Goal: Information Seeking & Learning: Learn about a topic

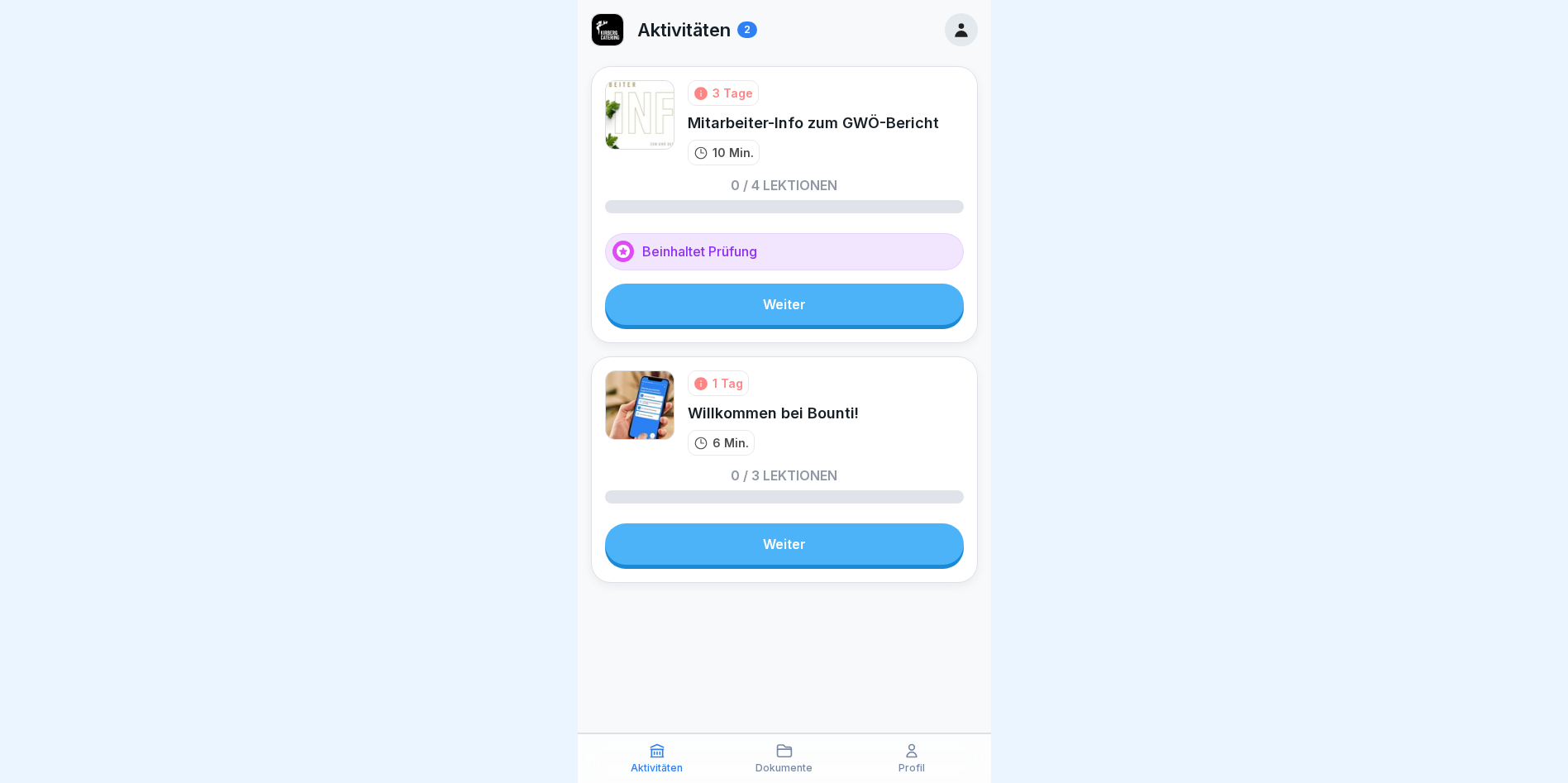
click at [787, 540] on link "Weiter" at bounding box center [784, 544] width 358 height 41
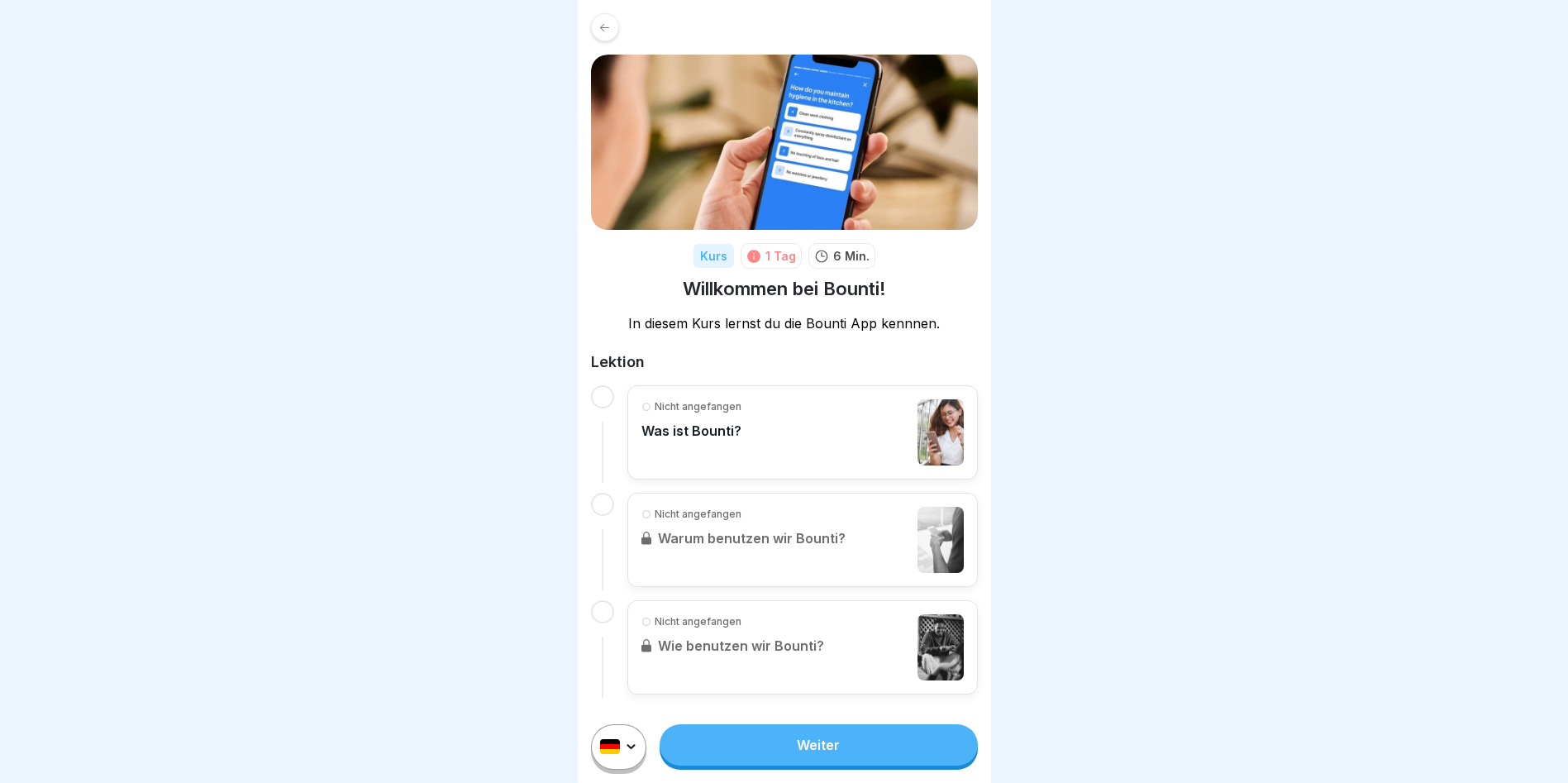
scroll to position [13, 0]
click at [766, 435] on div "Nicht angefangen Was ist Bounti?" at bounding box center [803, 432] width 323 height 66
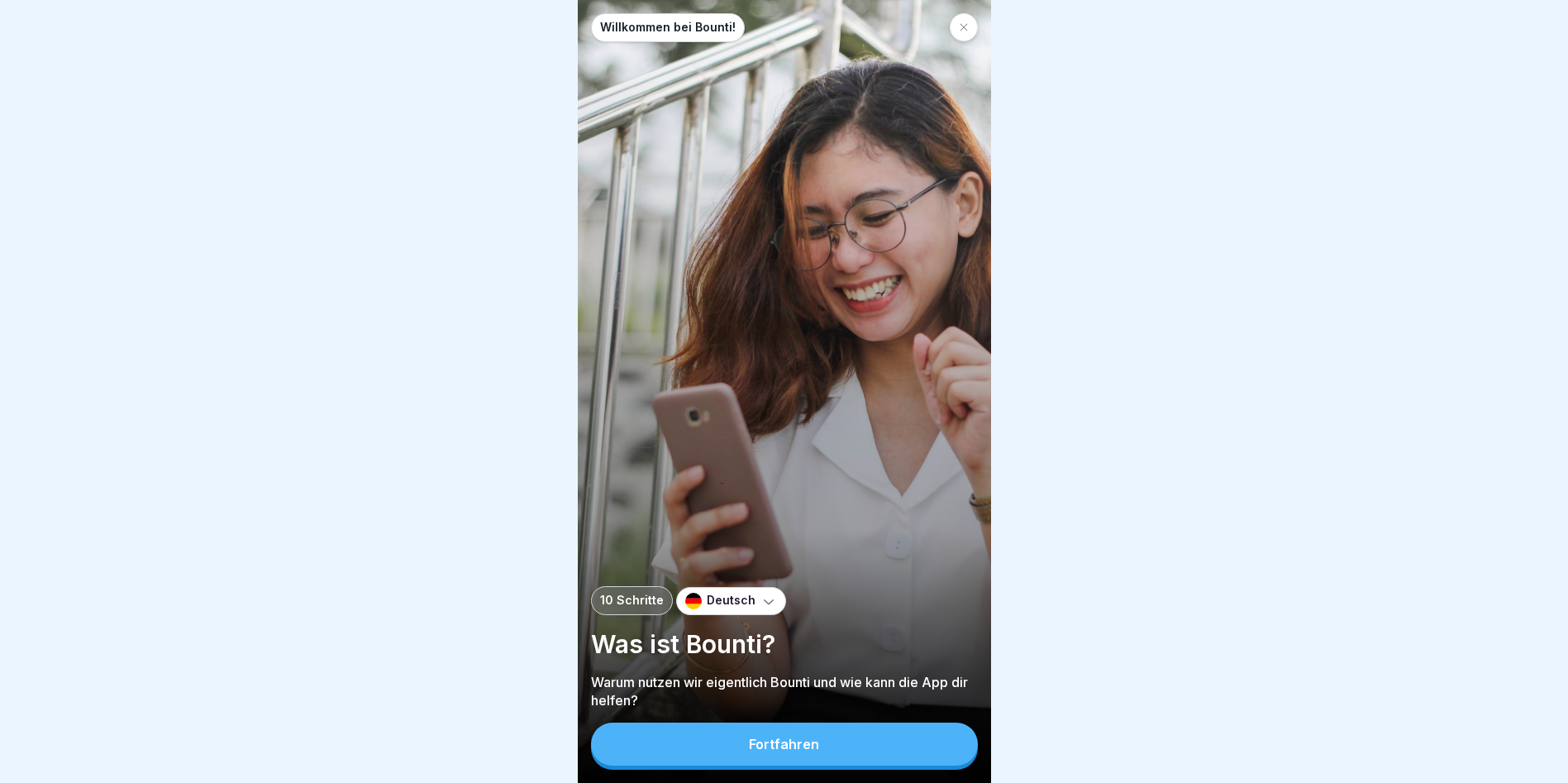
click at [775, 765] on button "Fortfahren" at bounding box center [784, 745] width 387 height 43
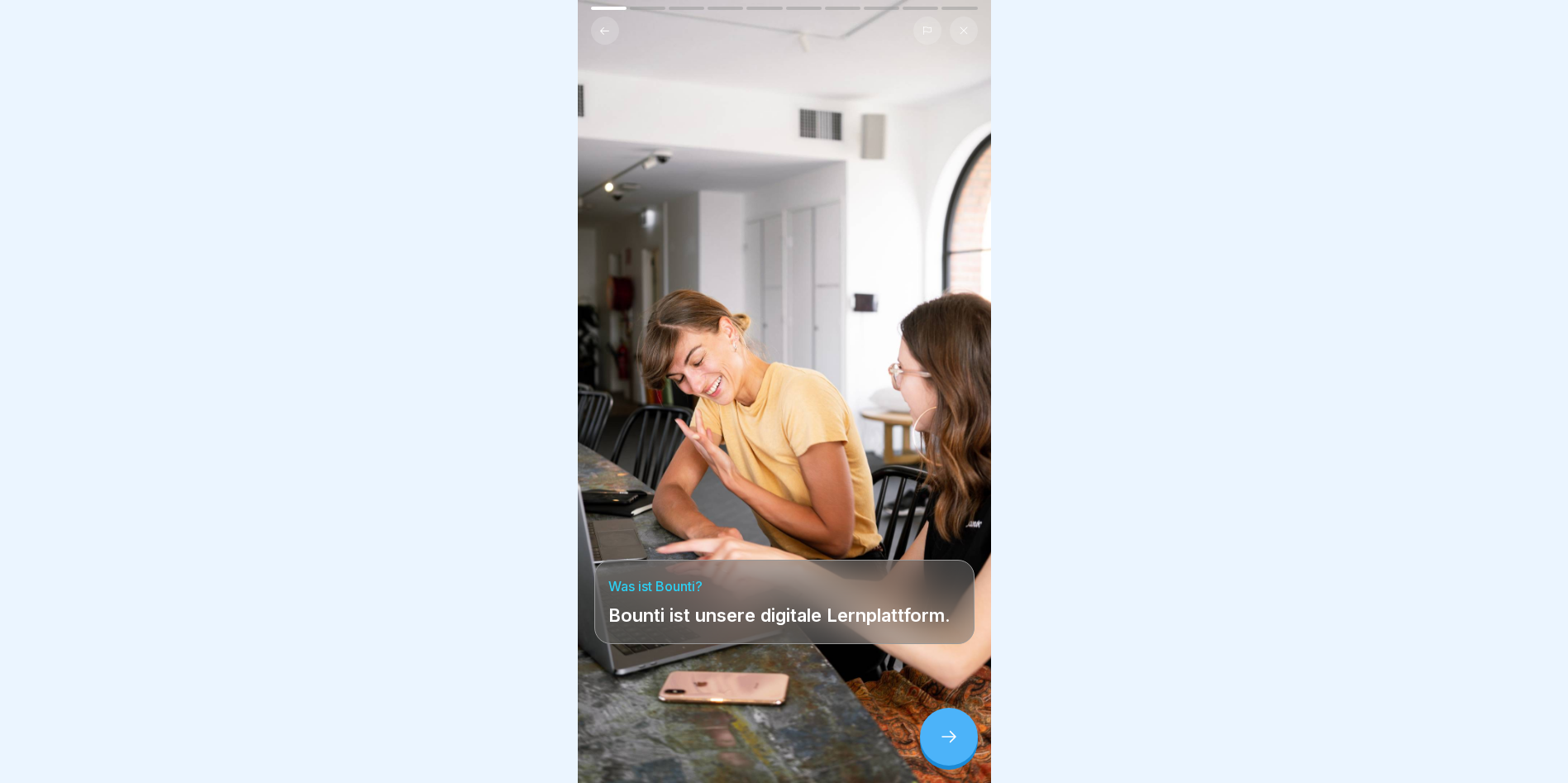
scroll to position [13, 0]
click at [862, 577] on h4 "Was ist Bounti?" at bounding box center [784, 586] width 353 height 18
click at [600, 25] on icon at bounding box center [604, 31] width 13 height 13
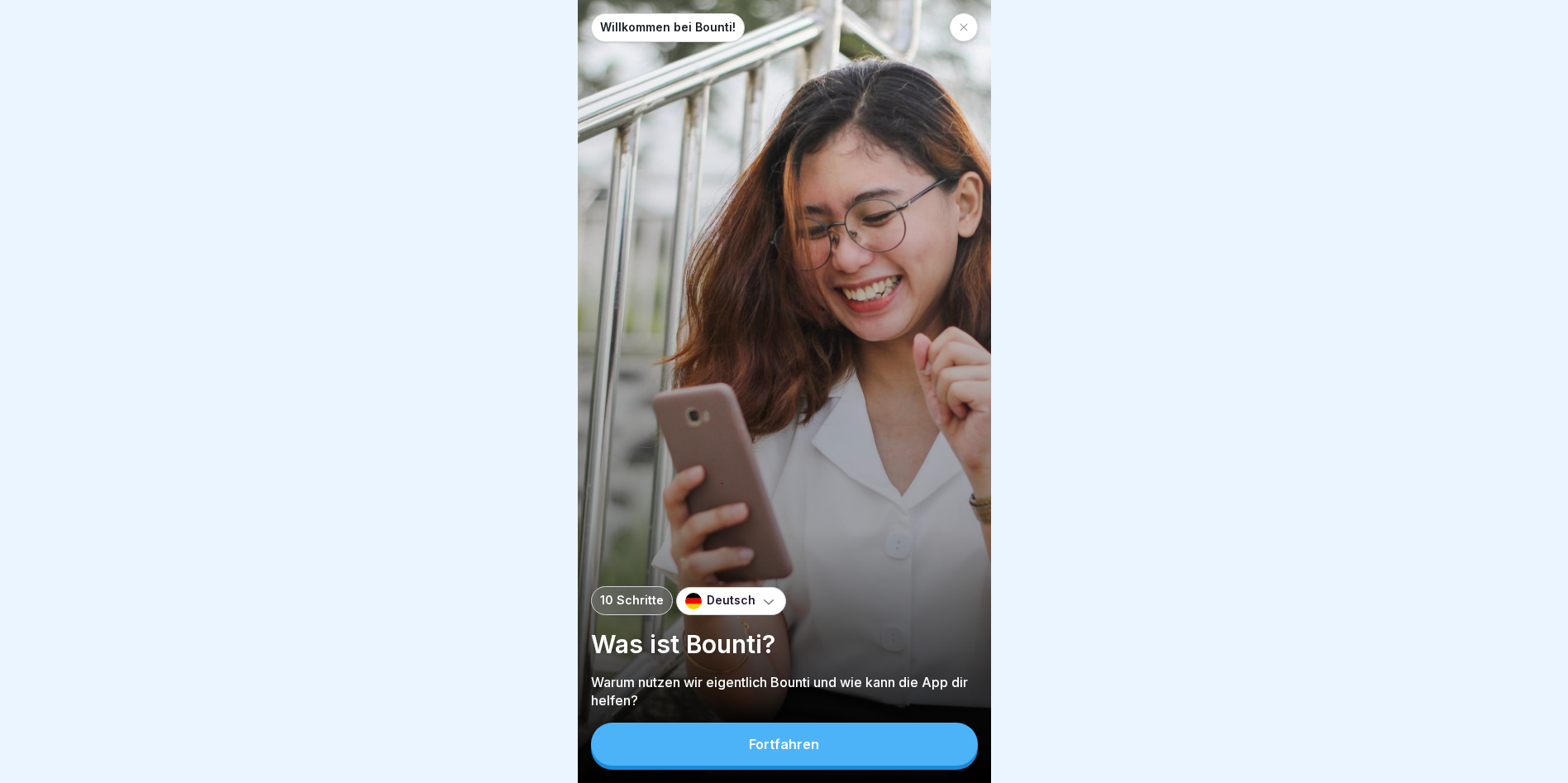
click at [924, 755] on button "Fortfahren" at bounding box center [784, 745] width 387 height 43
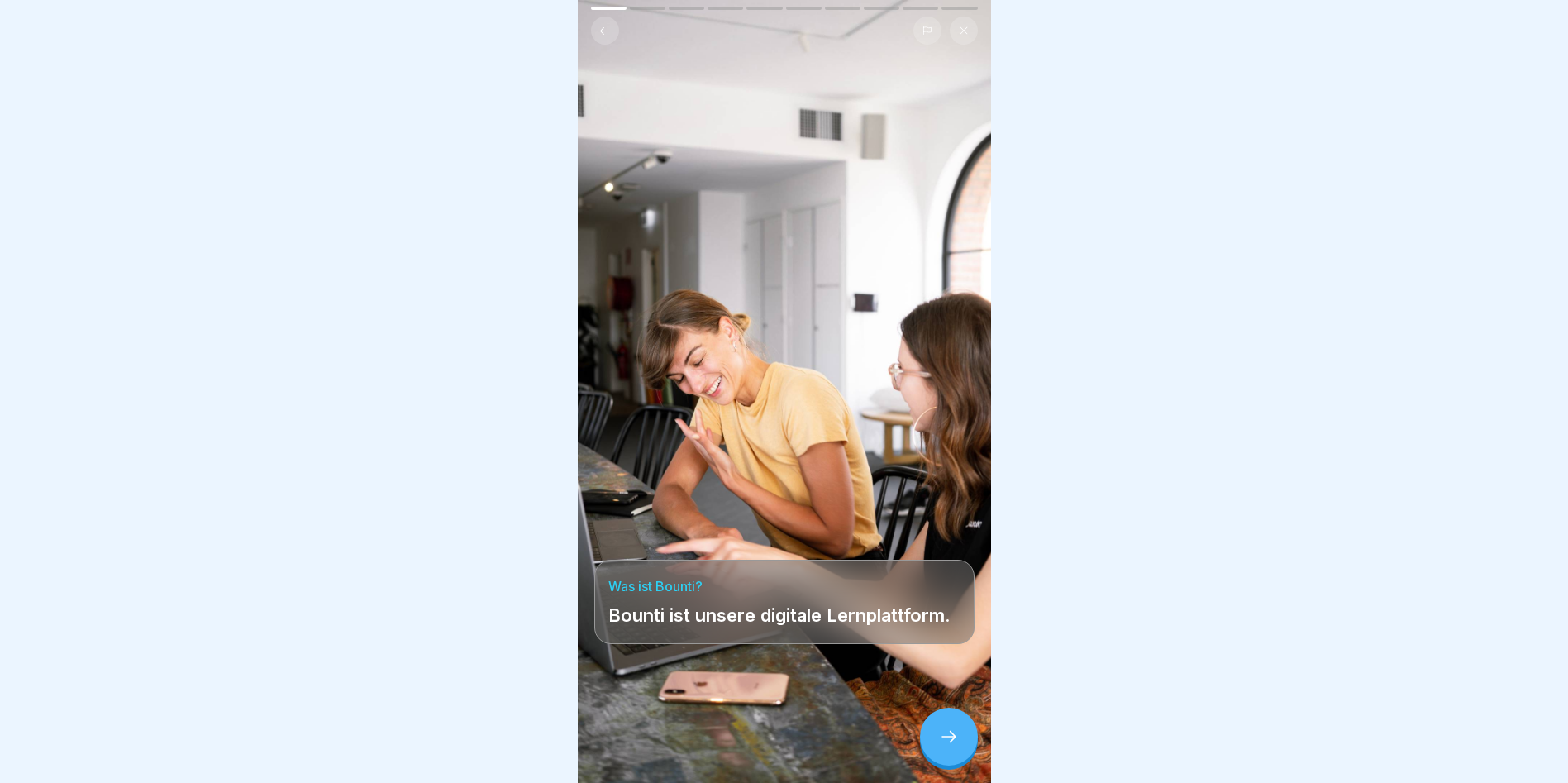
click at [956, 733] on icon at bounding box center [948, 736] width 20 height 20
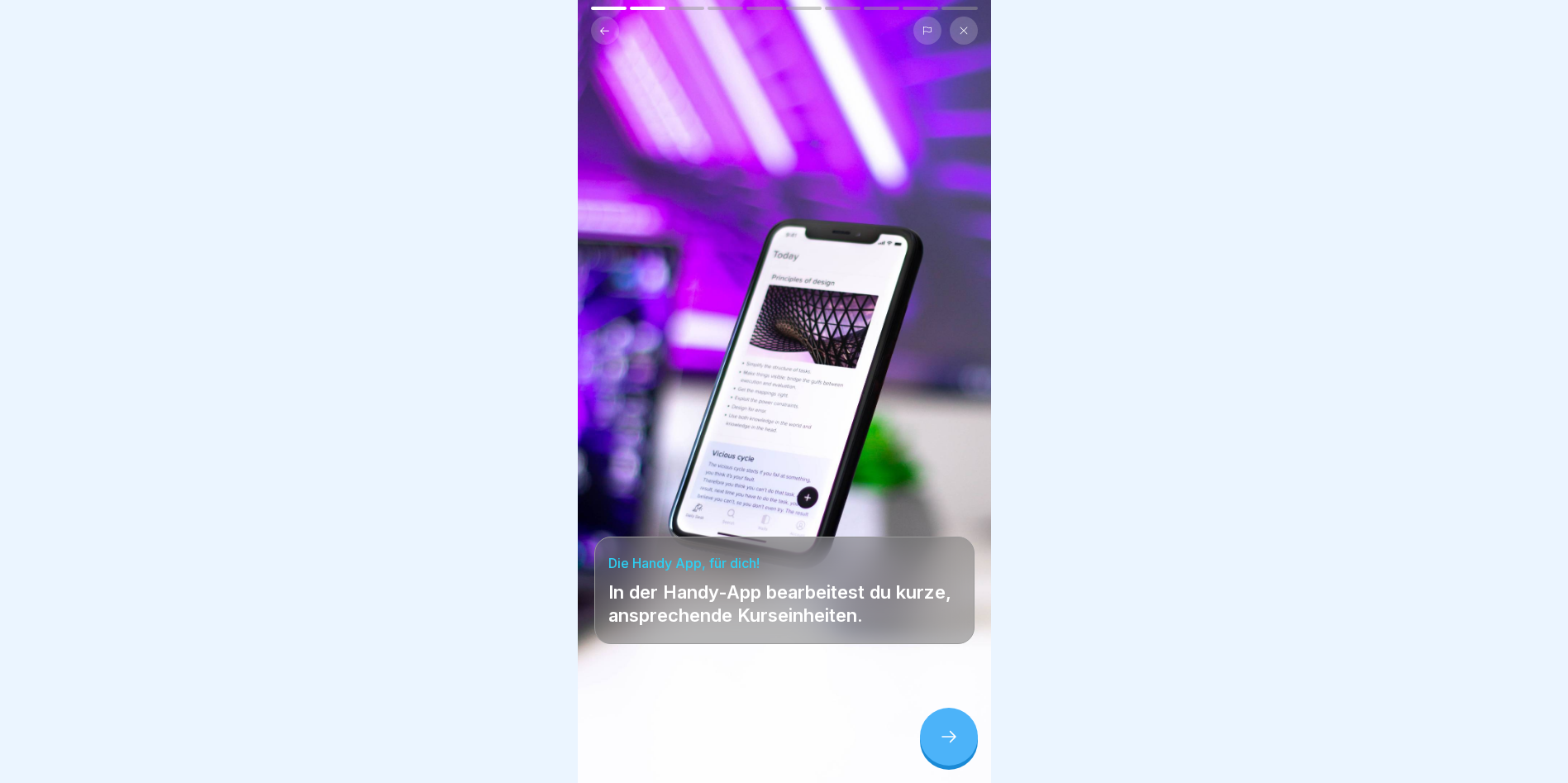
click at [942, 728] on div at bounding box center [949, 737] width 58 height 58
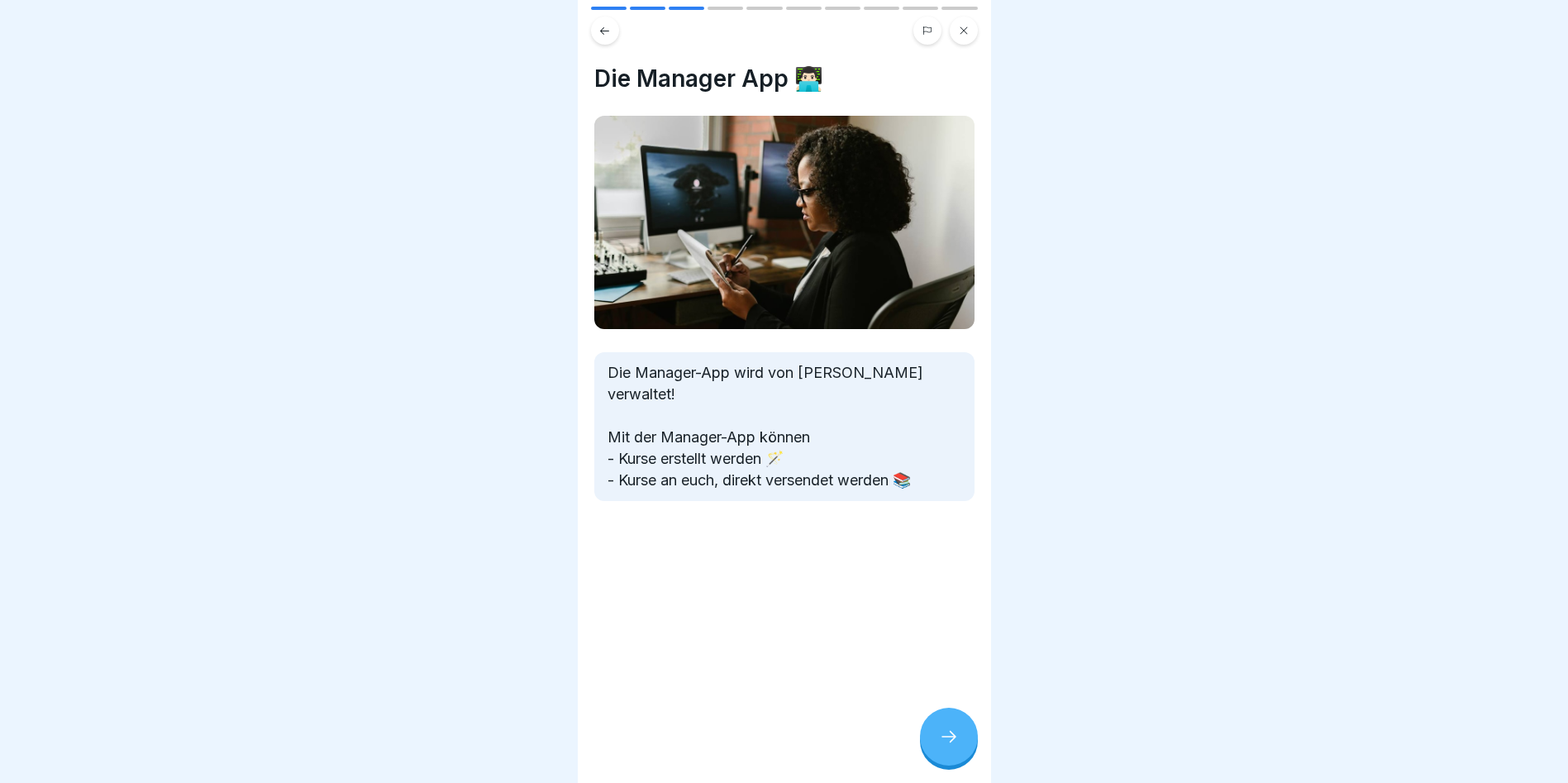
click at [942, 728] on div at bounding box center [949, 737] width 58 height 58
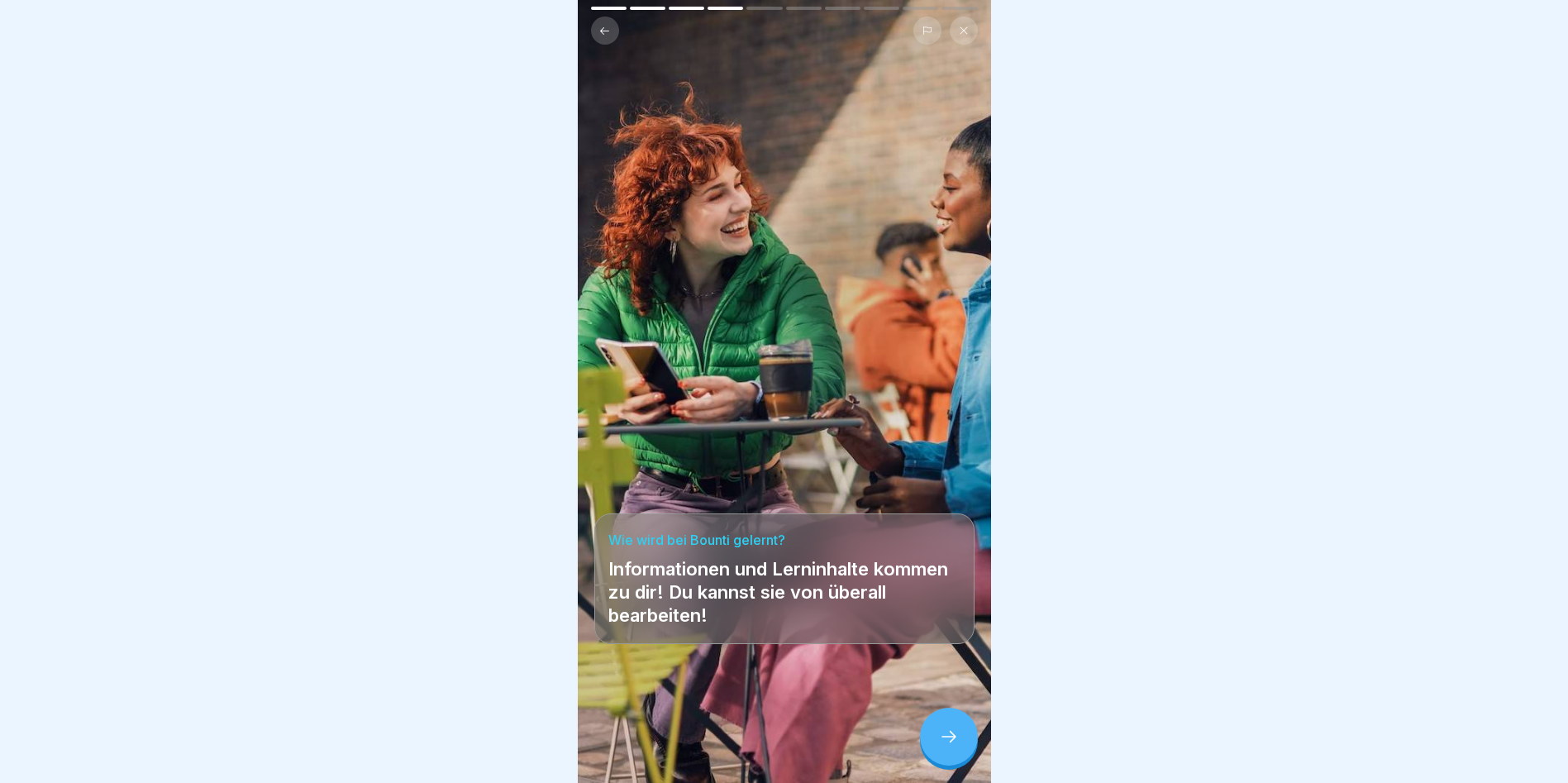
click at [939, 733] on icon at bounding box center [948, 736] width 20 height 20
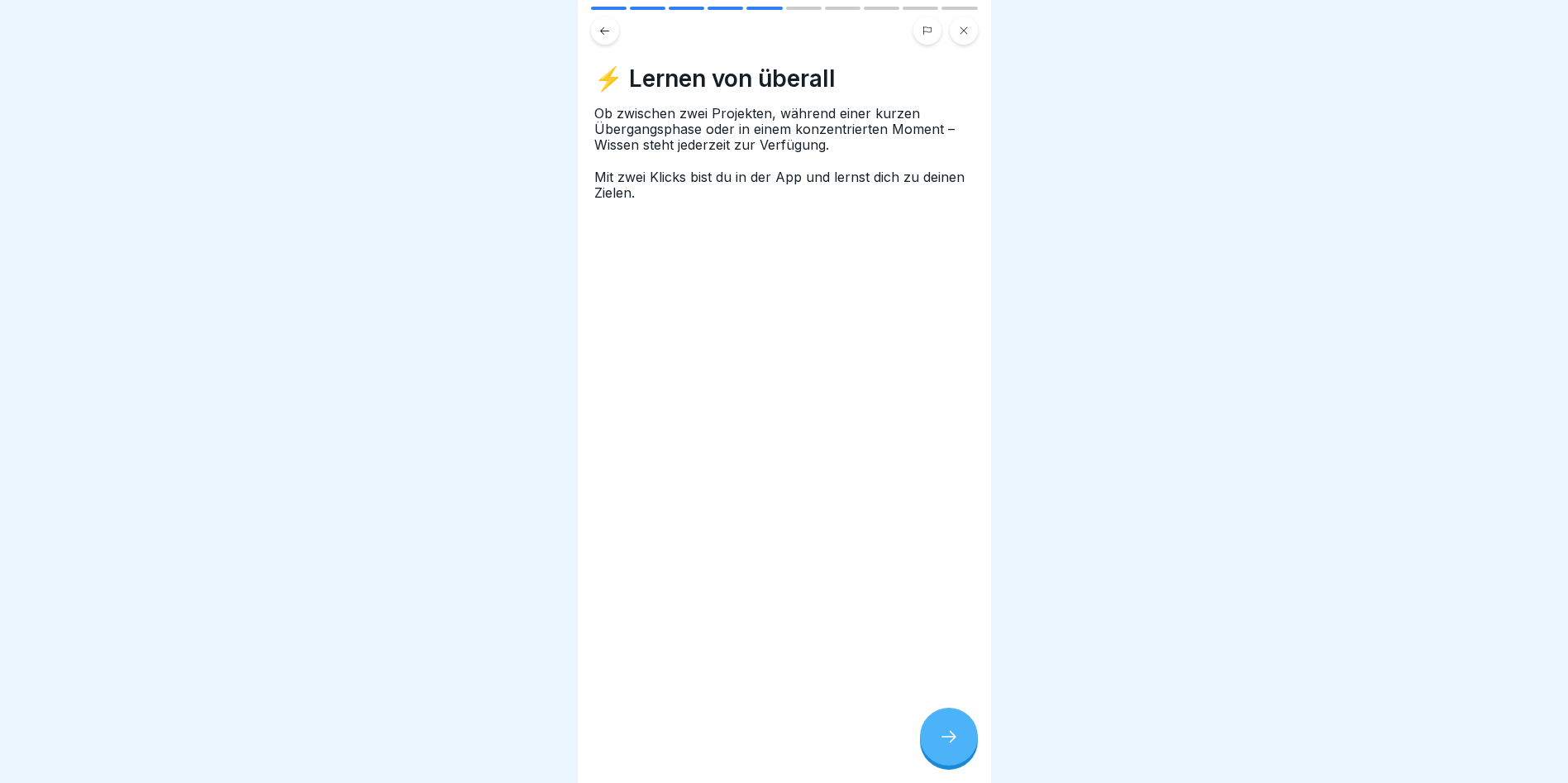
click at [947, 729] on icon at bounding box center [948, 736] width 20 height 20
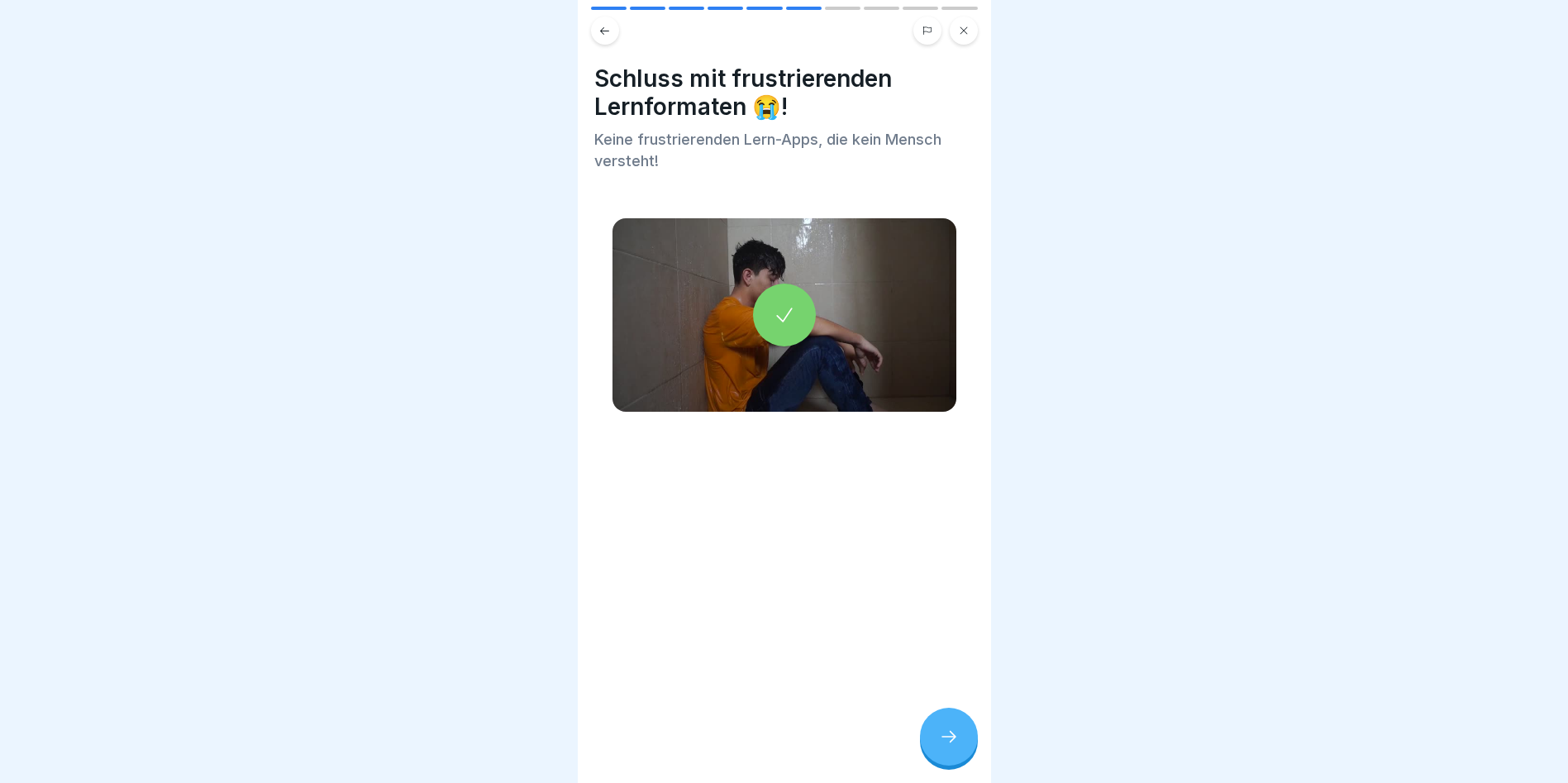
click at [953, 731] on icon at bounding box center [948, 736] width 20 height 20
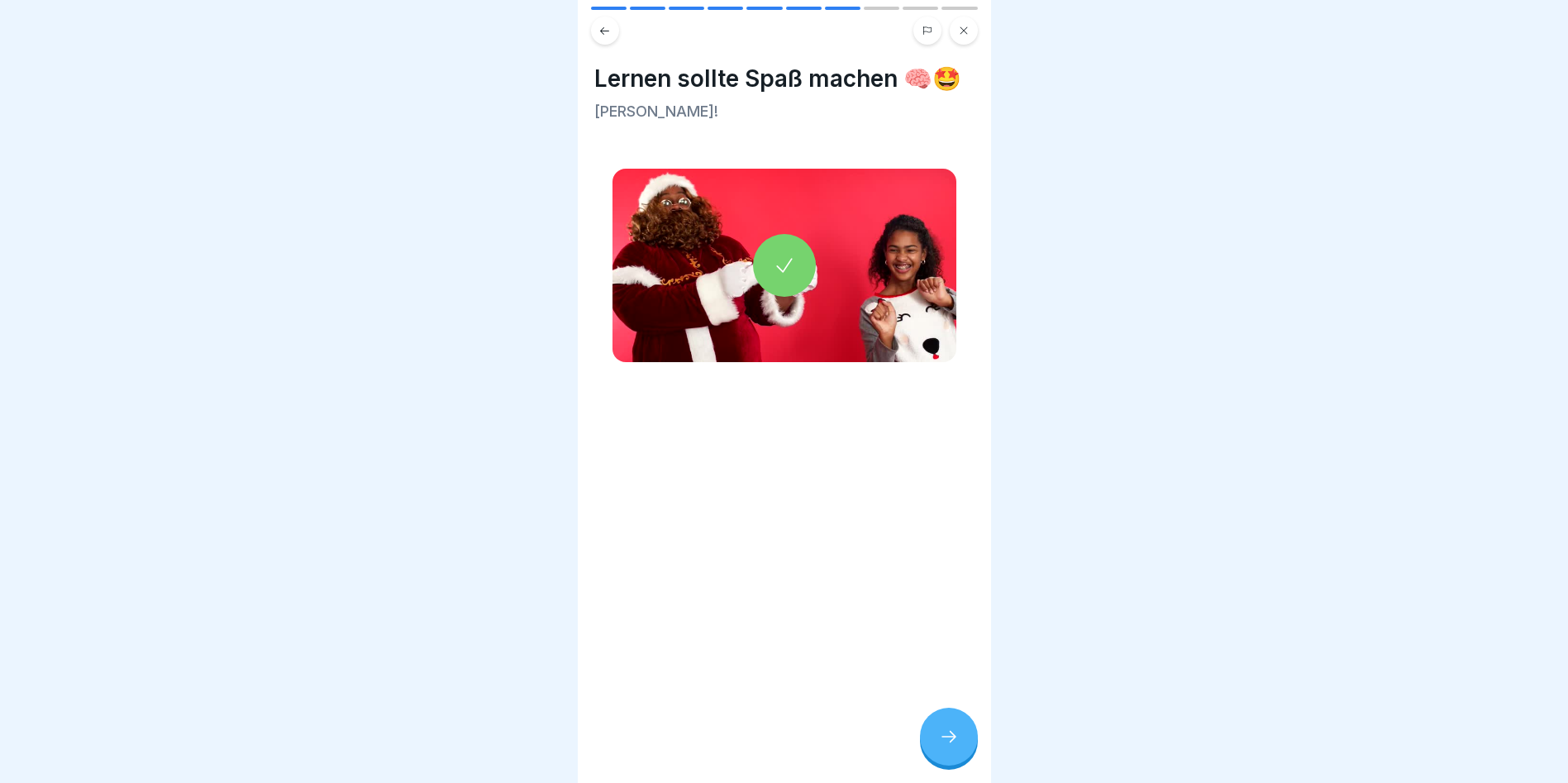
click at [953, 731] on icon at bounding box center [948, 736] width 20 height 20
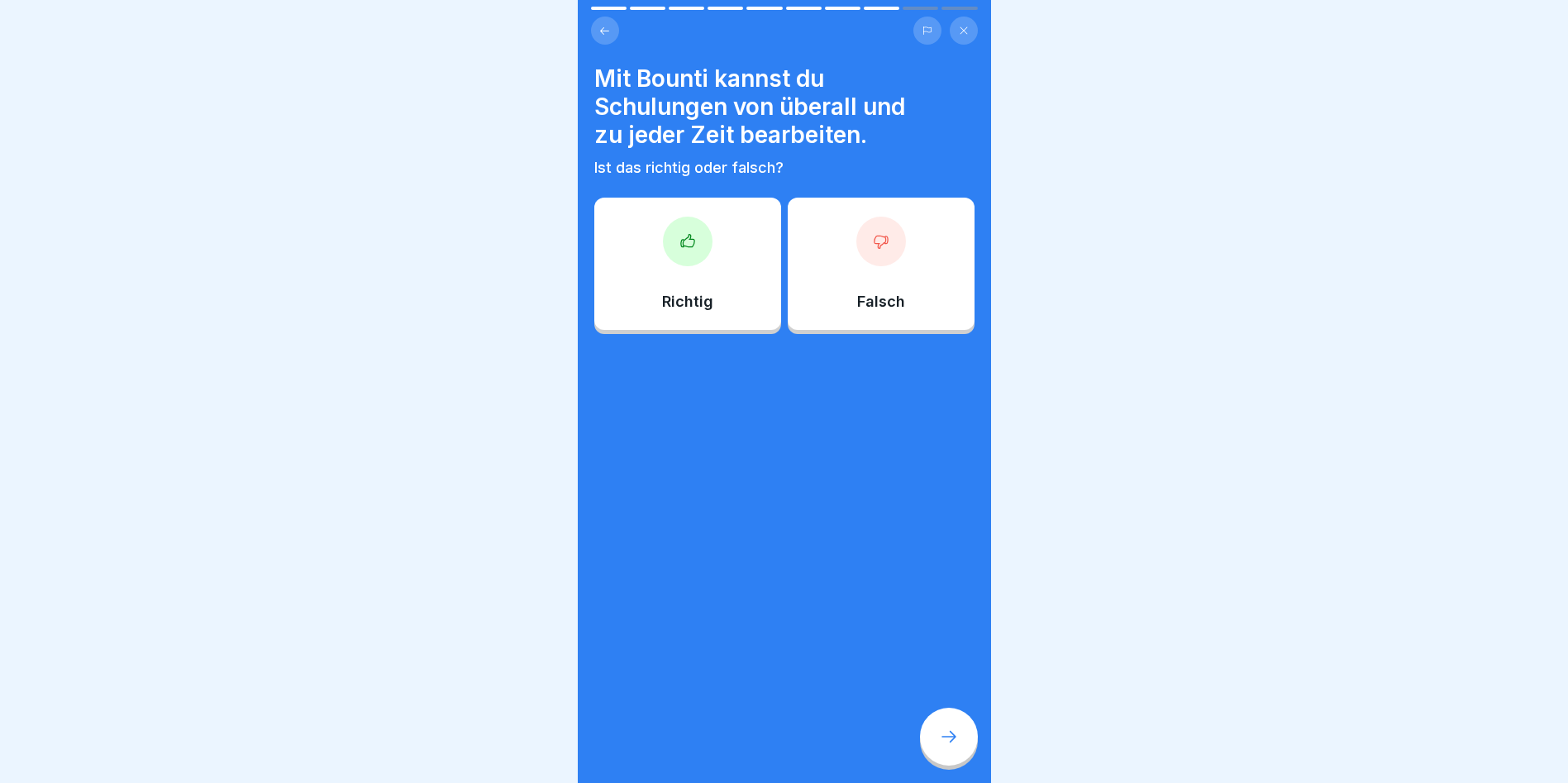
click at [953, 731] on icon at bounding box center [948, 736] width 20 height 20
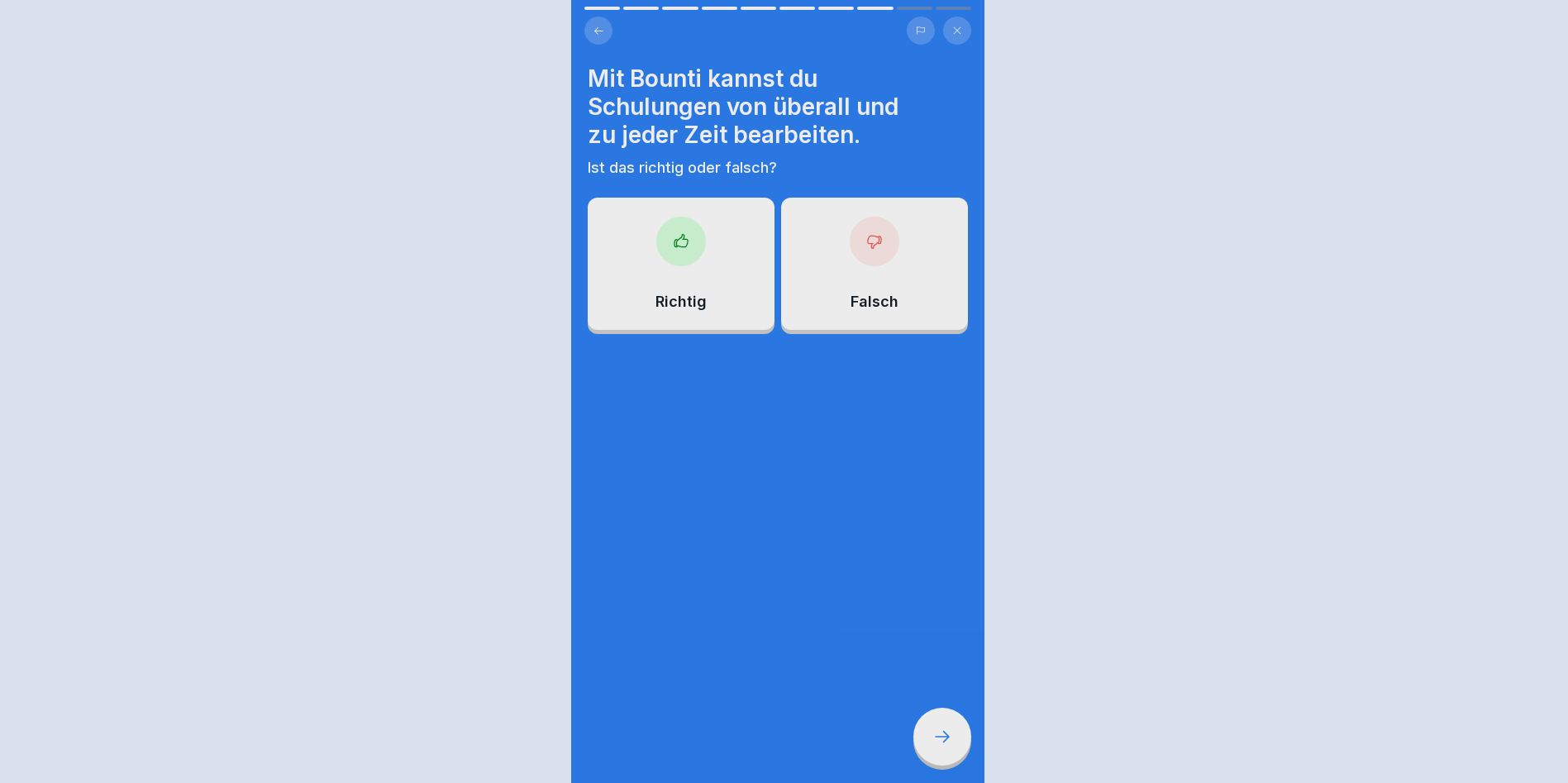
scroll to position [0, 0]
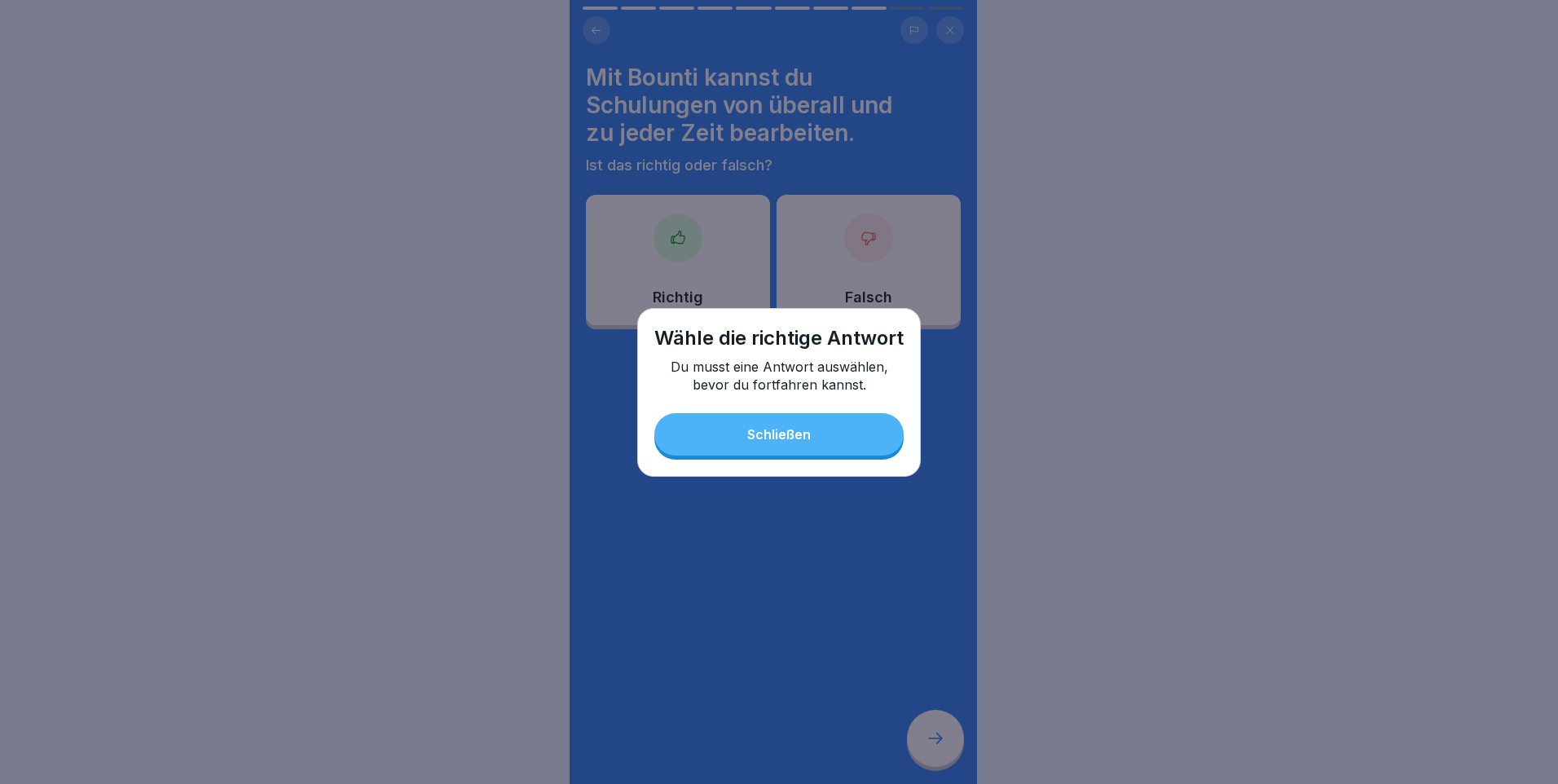
click at [845, 434] on button "Schließen" at bounding box center [779, 434] width 249 height 42
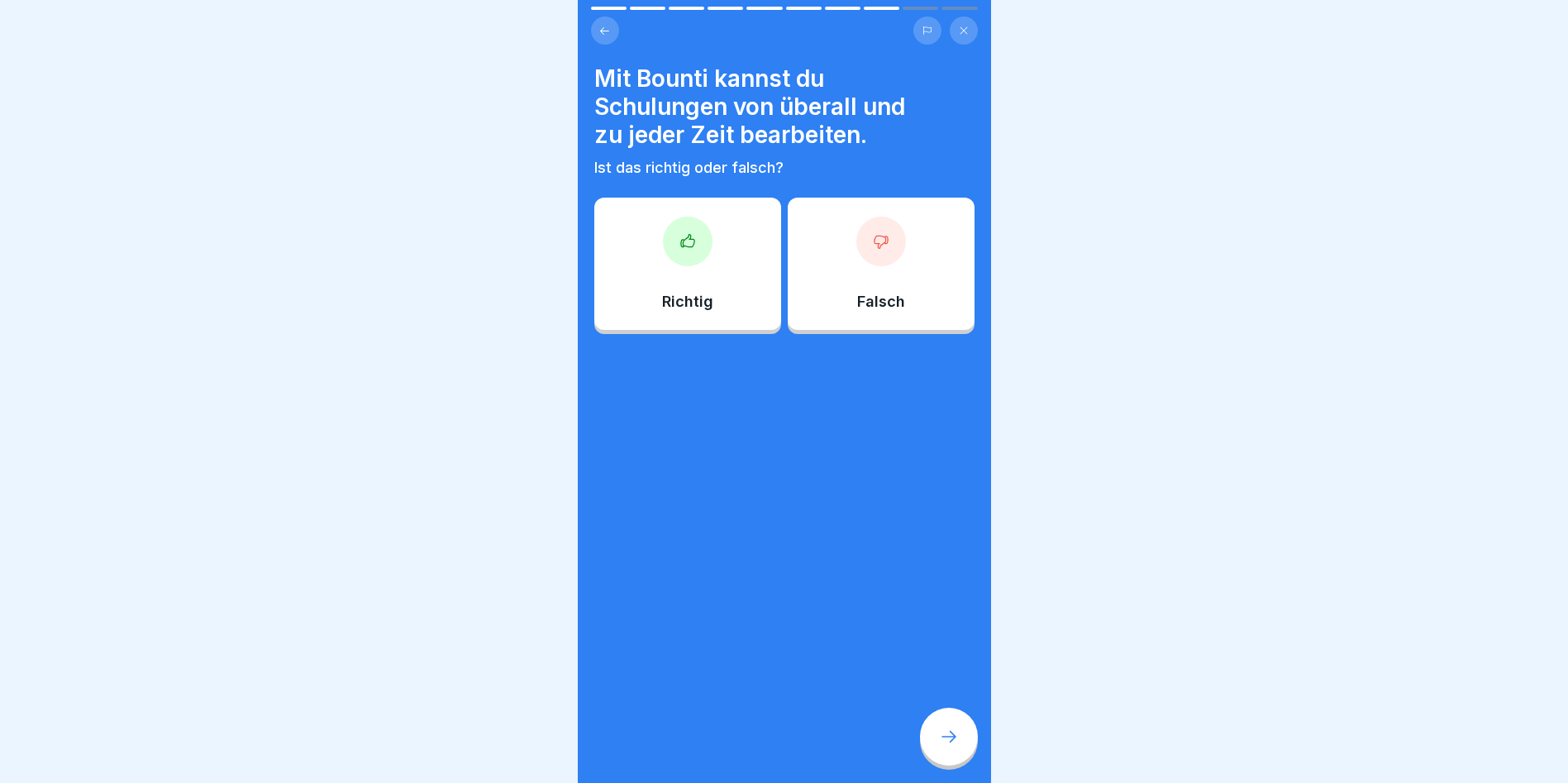
click at [686, 290] on div "Richtig" at bounding box center [687, 263] width 187 height 132
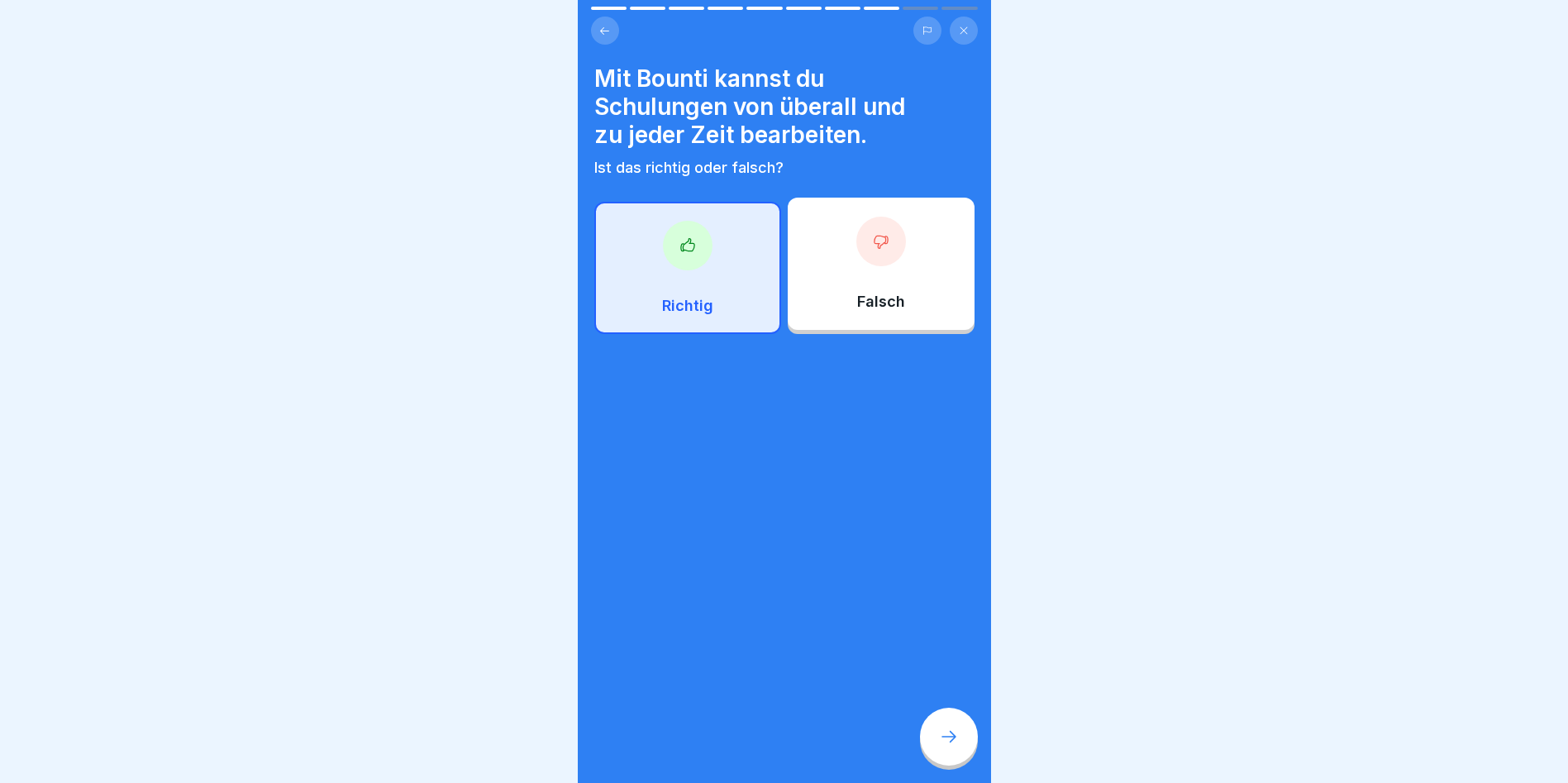
click at [944, 747] on icon at bounding box center [948, 736] width 20 height 20
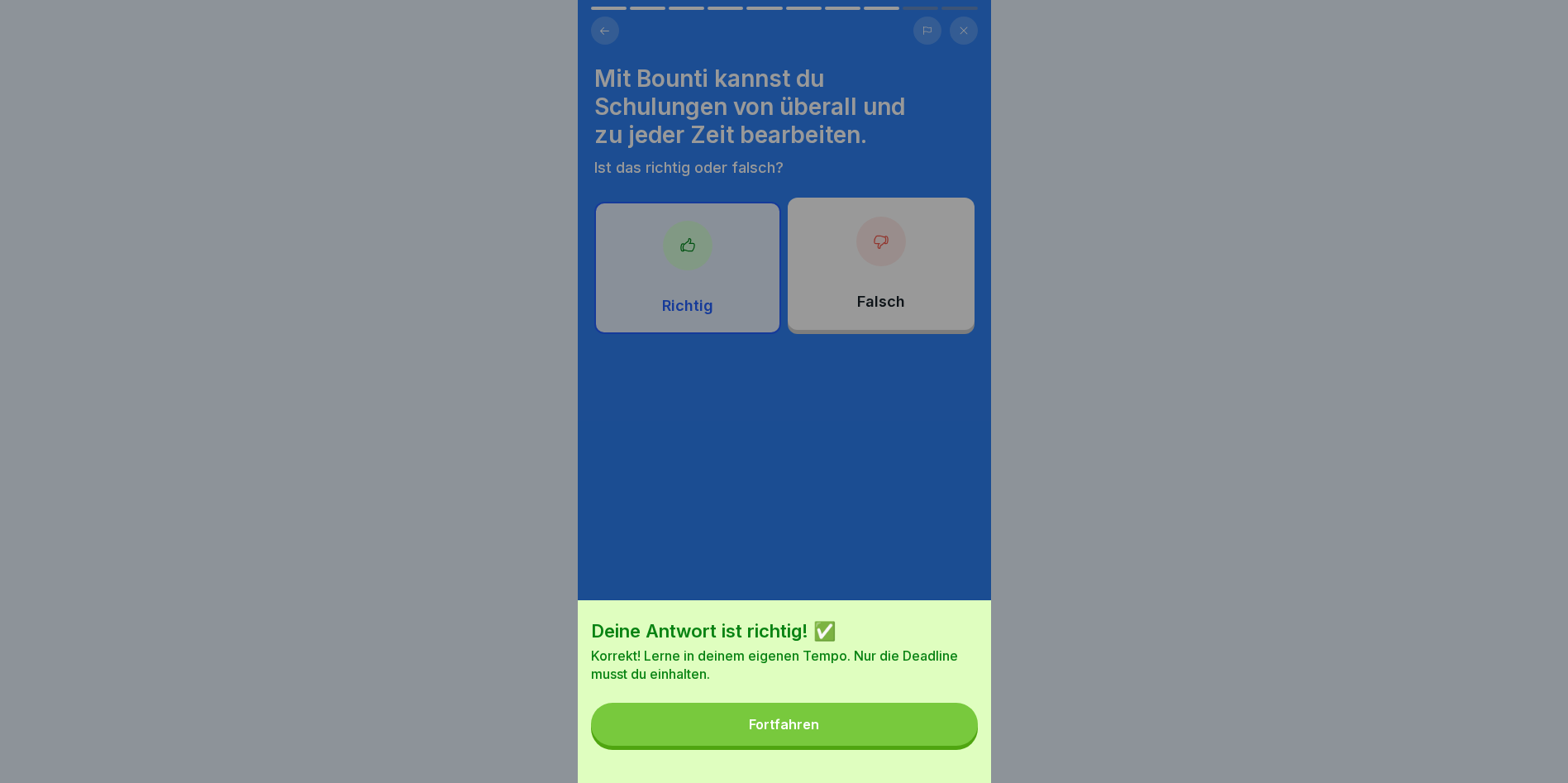
click at [913, 742] on button "Fortfahren" at bounding box center [784, 724] width 387 height 43
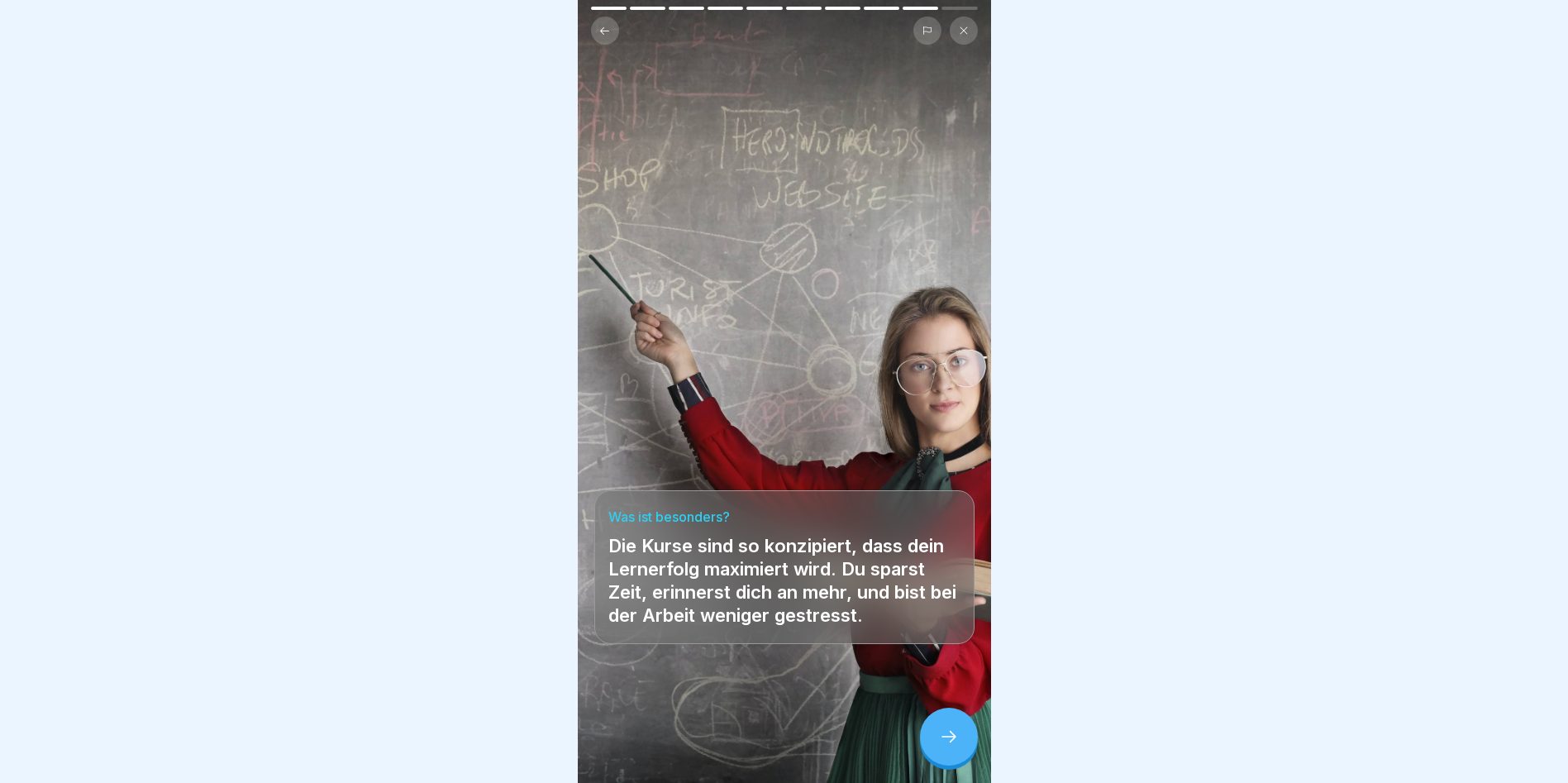
scroll to position [13, 0]
click at [950, 730] on icon at bounding box center [948, 736] width 20 height 20
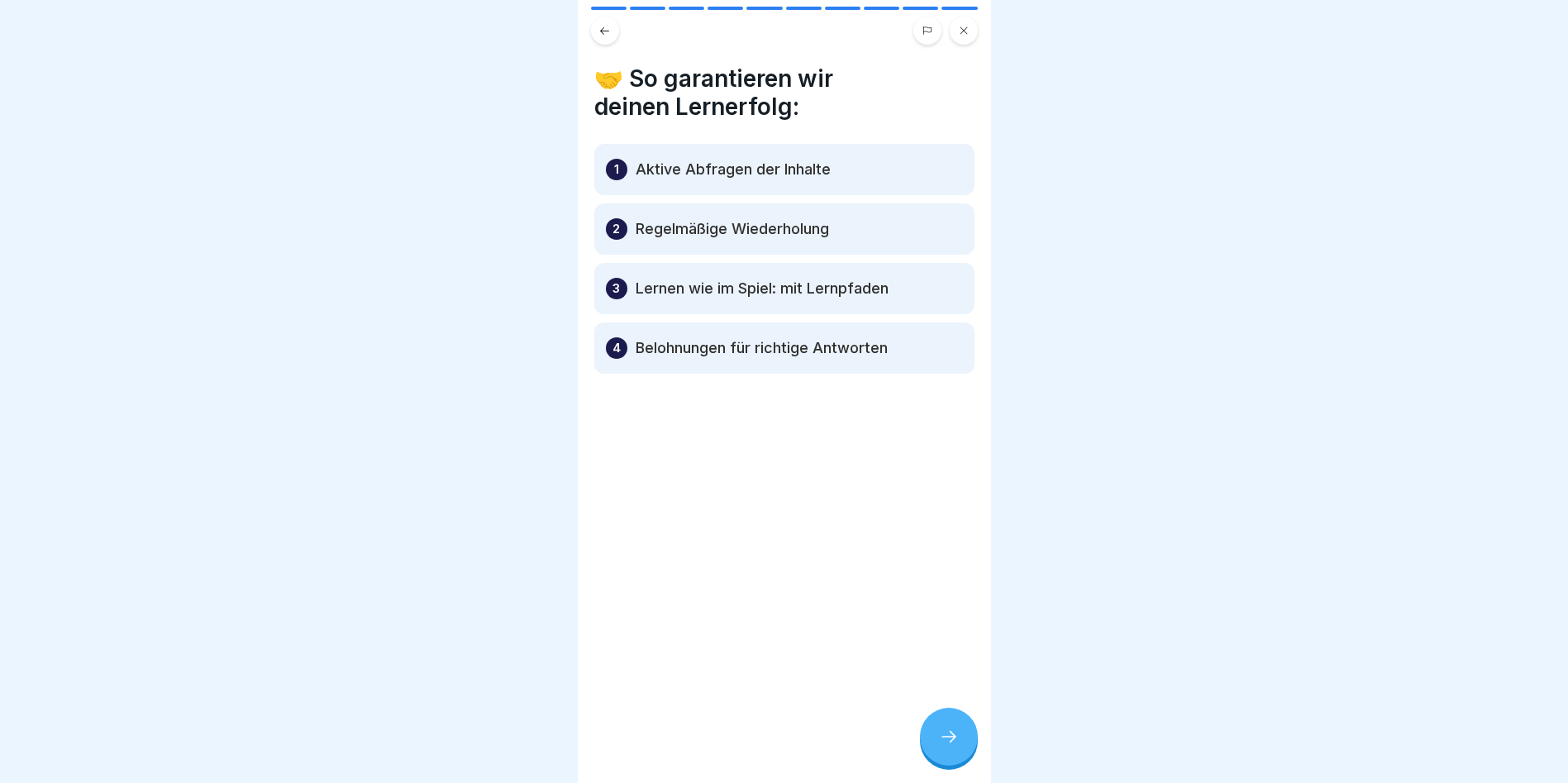
click at [956, 727] on div at bounding box center [949, 737] width 58 height 58
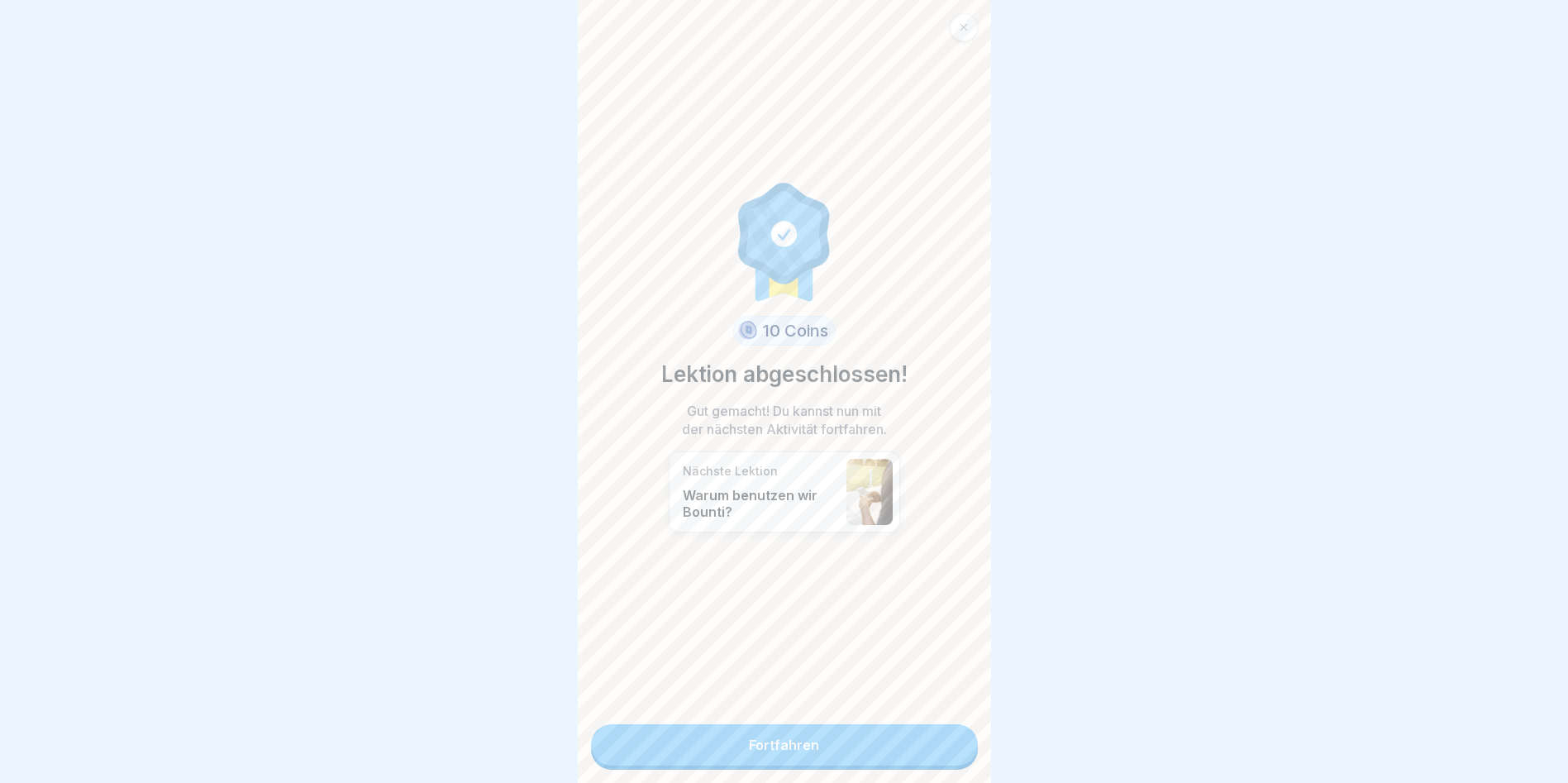
click at [806, 739] on link "Fortfahren" at bounding box center [784, 745] width 387 height 41
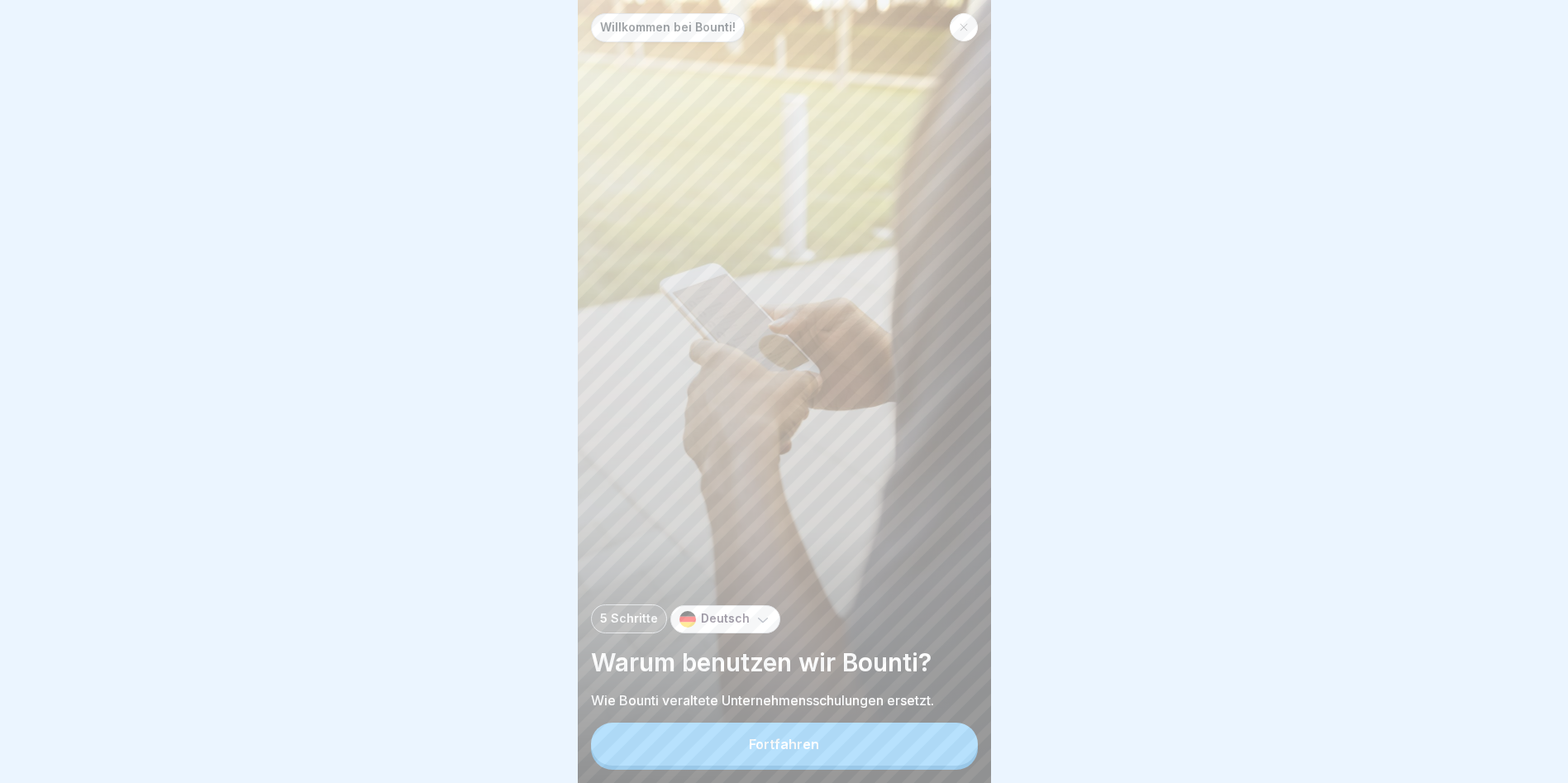
scroll to position [13, 0]
click at [870, 736] on button "Fortfahren" at bounding box center [784, 745] width 387 height 43
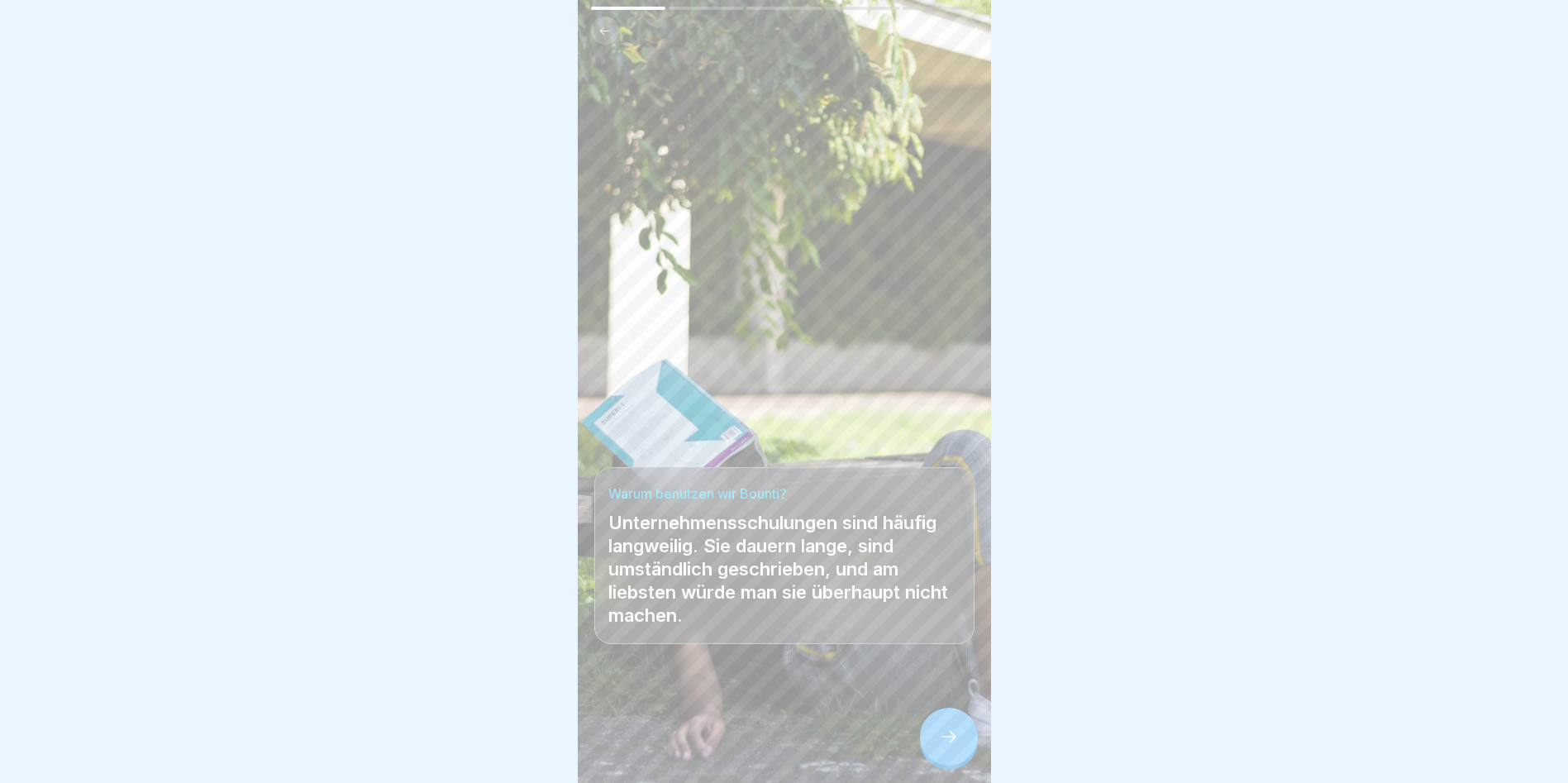
click at [953, 735] on icon at bounding box center [948, 736] width 20 height 20
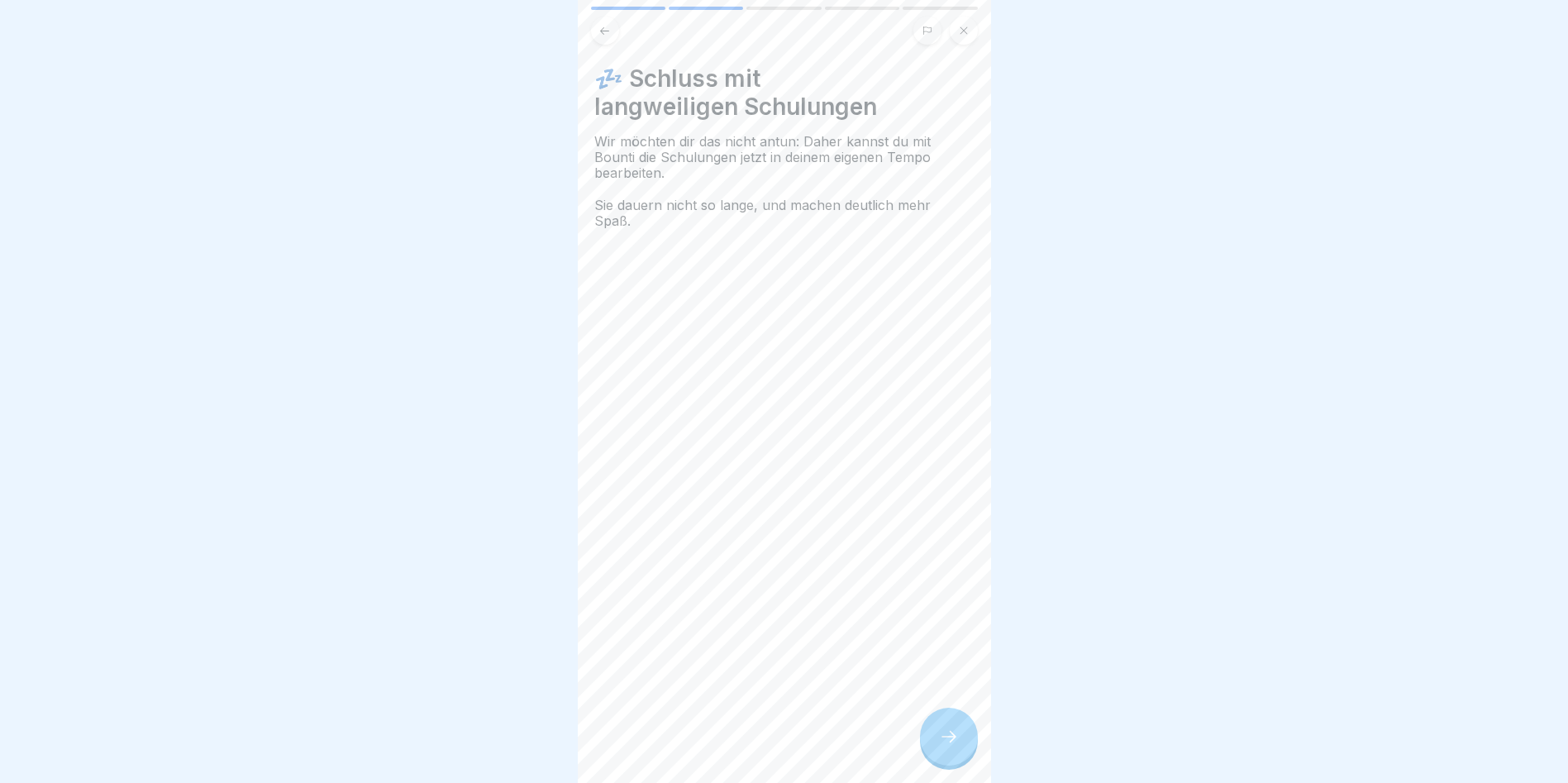
click at [953, 739] on icon at bounding box center [948, 737] width 15 height 12
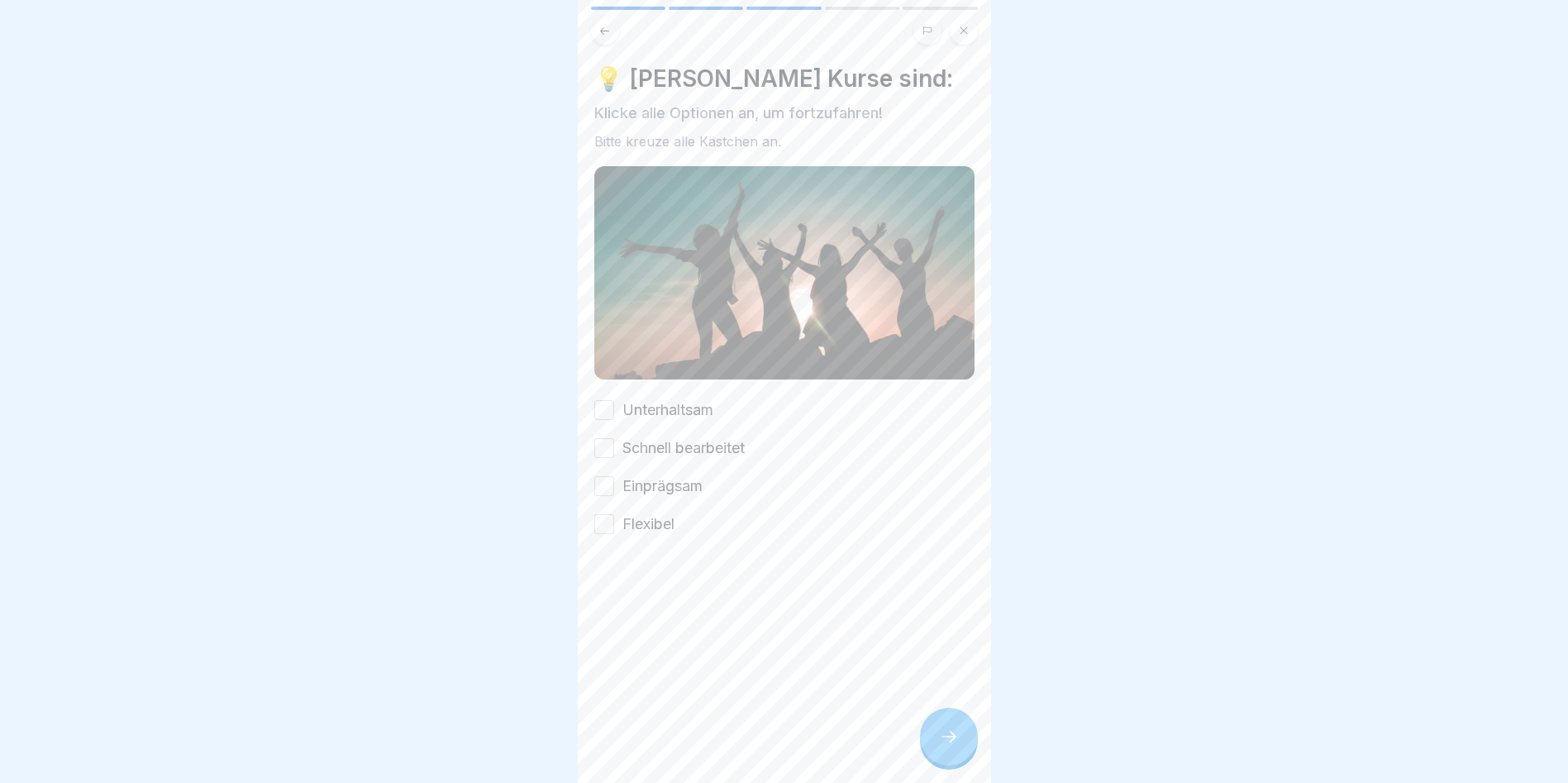
click at [604, 438] on button "Schnell bearbeitet" at bounding box center [603, 447] width 20 height 20
click at [603, 476] on button "Einprägsam" at bounding box center [603, 486] width 20 height 20
click at [610, 514] on button "Flexibel" at bounding box center [603, 523] width 20 height 20
click at [603, 400] on button "Unterhaltsam" at bounding box center [603, 410] width 20 height 20
click at [970, 727] on div at bounding box center [949, 737] width 58 height 58
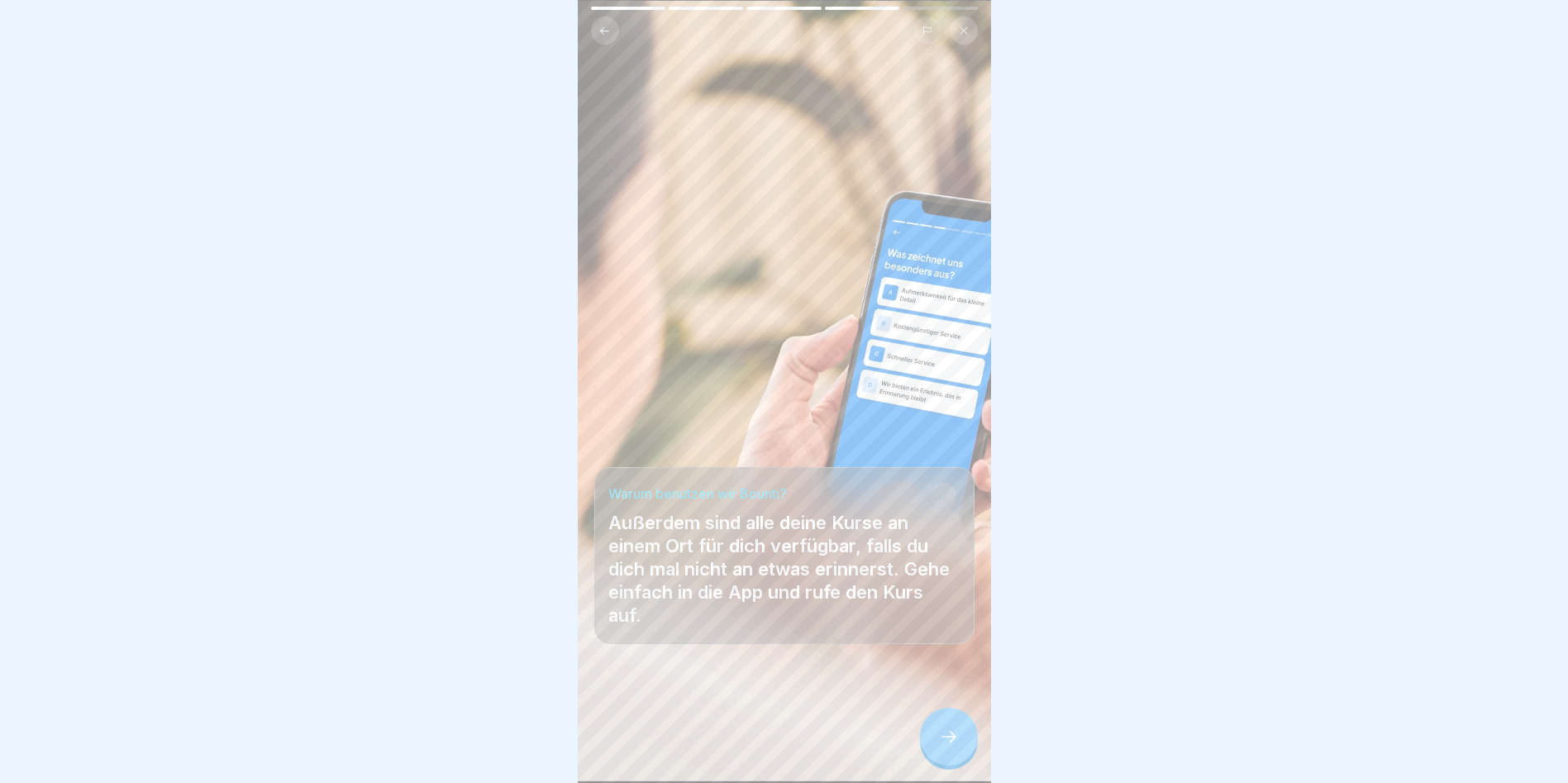
click at [957, 736] on icon at bounding box center [948, 736] width 20 height 20
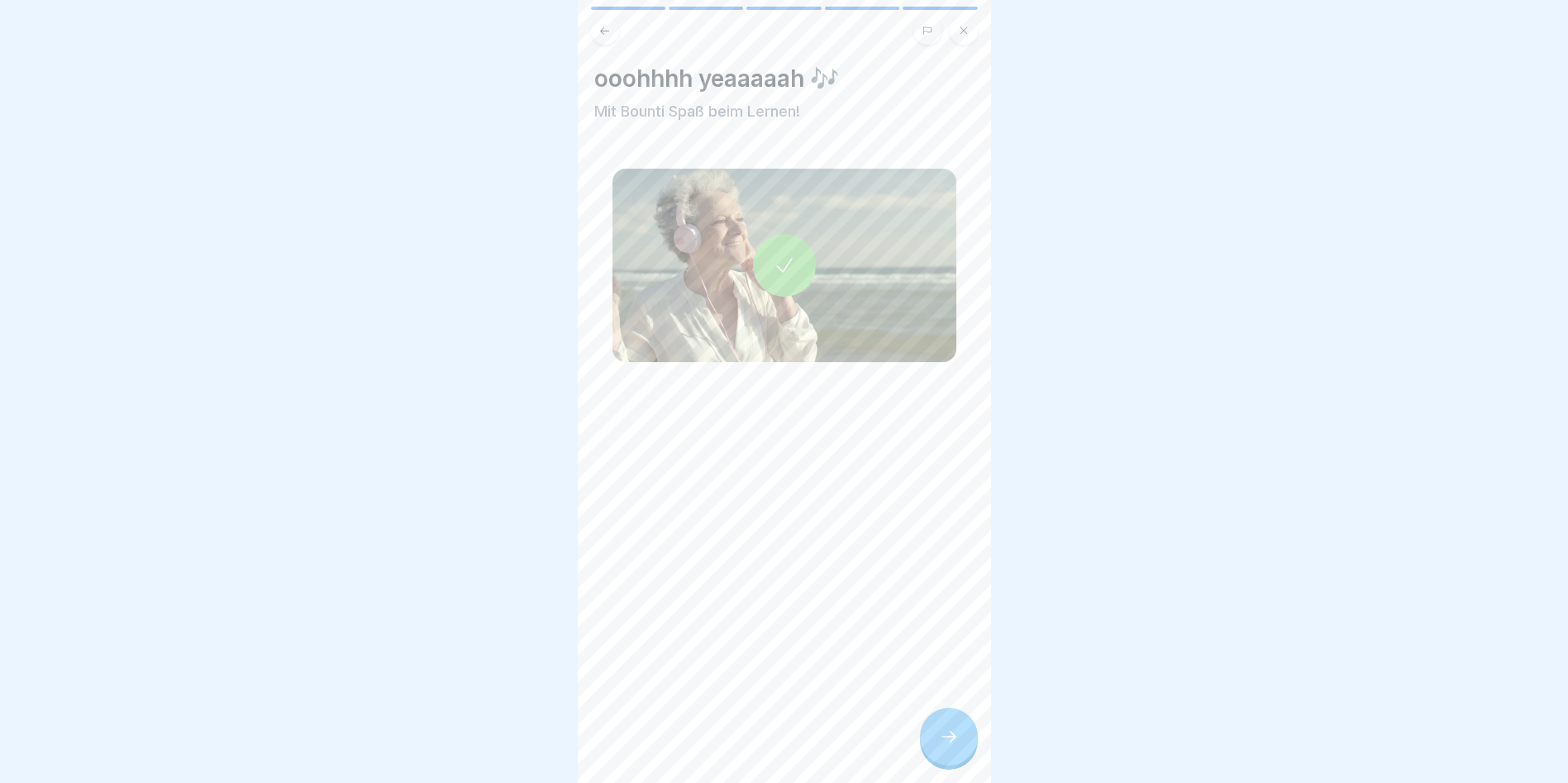
click at [947, 734] on icon at bounding box center [948, 736] width 20 height 20
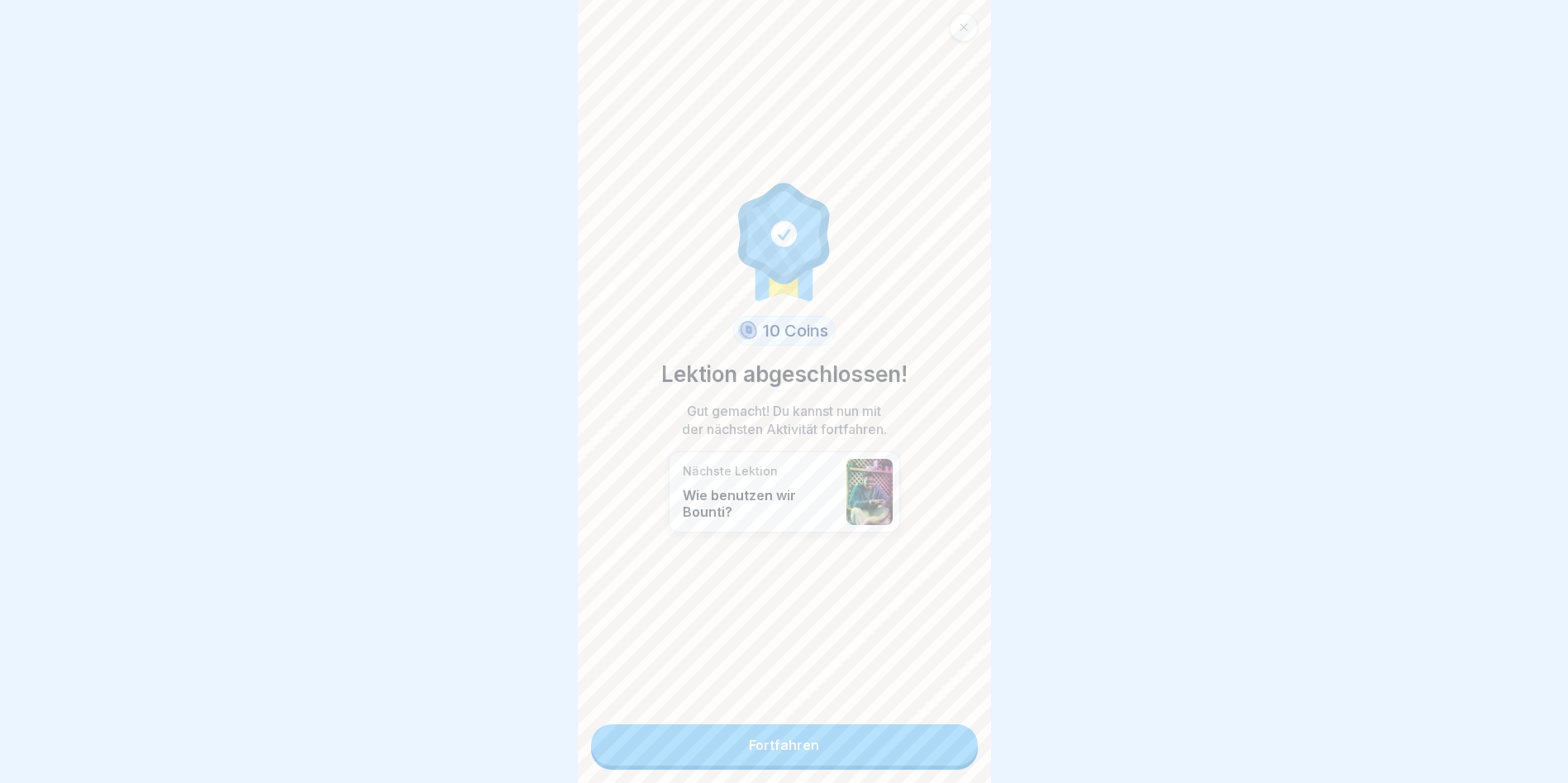
click at [880, 725] on link "Fortfahren" at bounding box center [784, 745] width 387 height 41
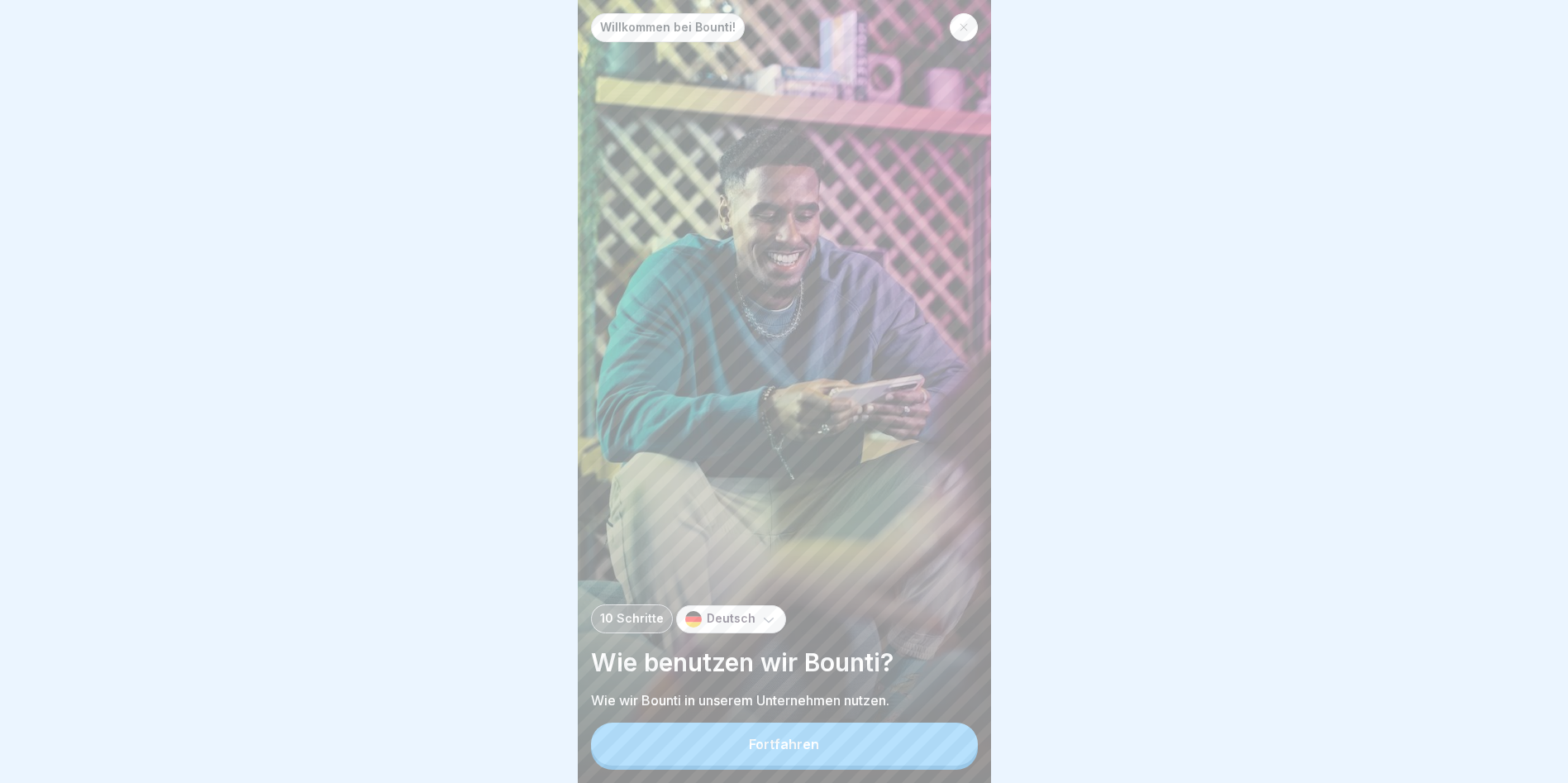
click at [801, 750] on div "Fortfahren" at bounding box center [784, 744] width 70 height 15
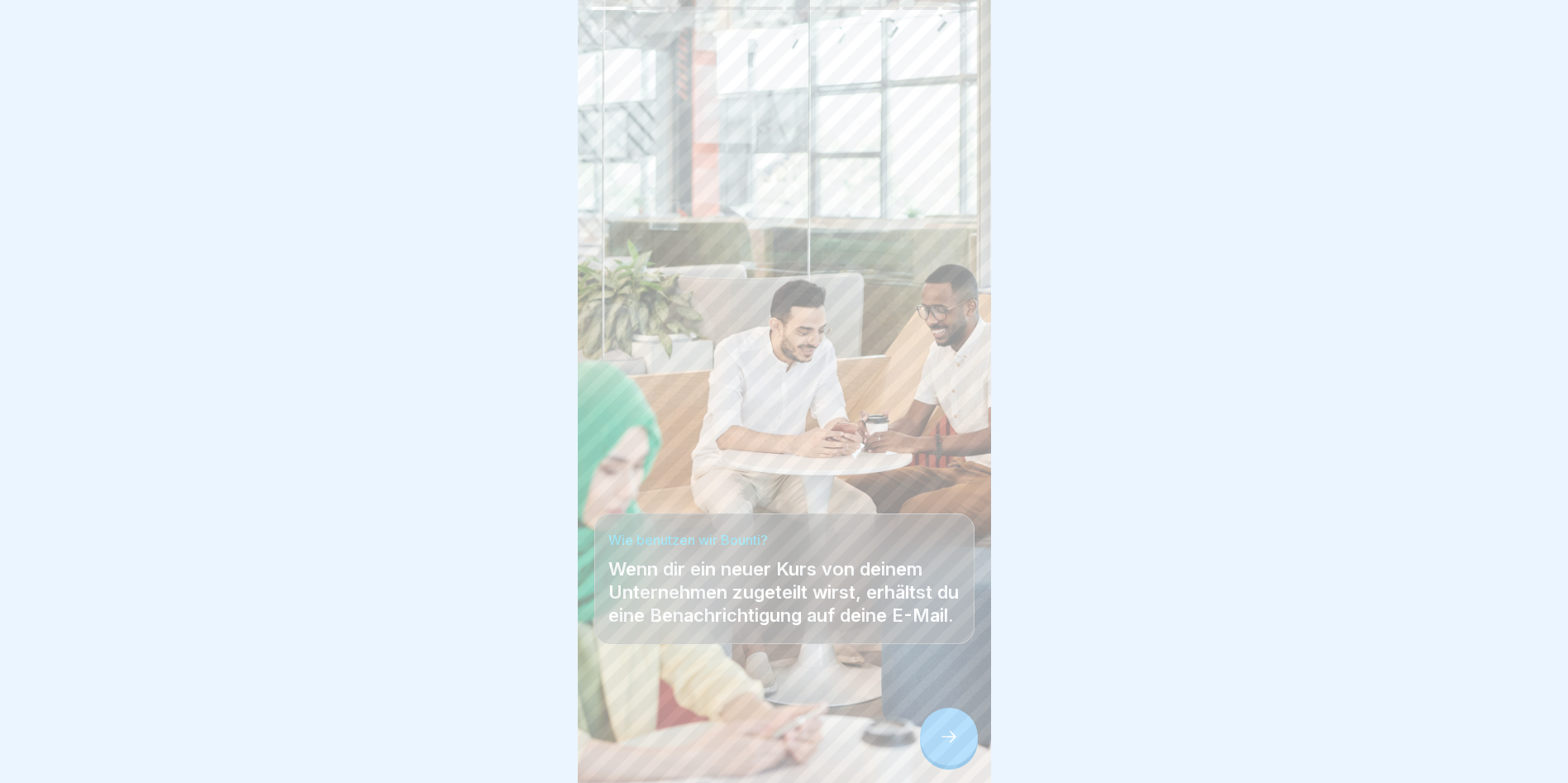
click at [953, 747] on icon at bounding box center [948, 736] width 20 height 20
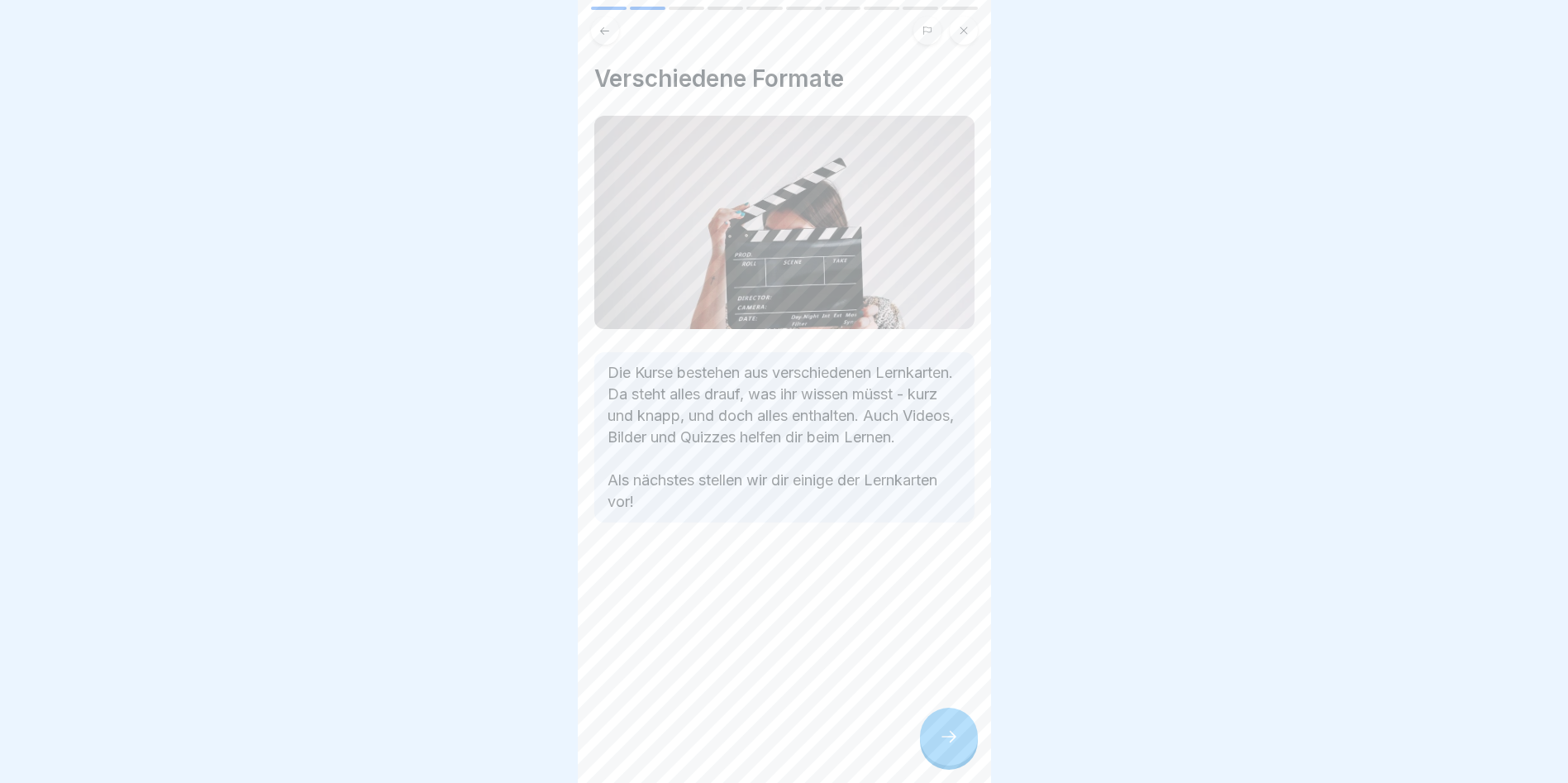
click at [958, 744] on icon at bounding box center [948, 736] width 20 height 20
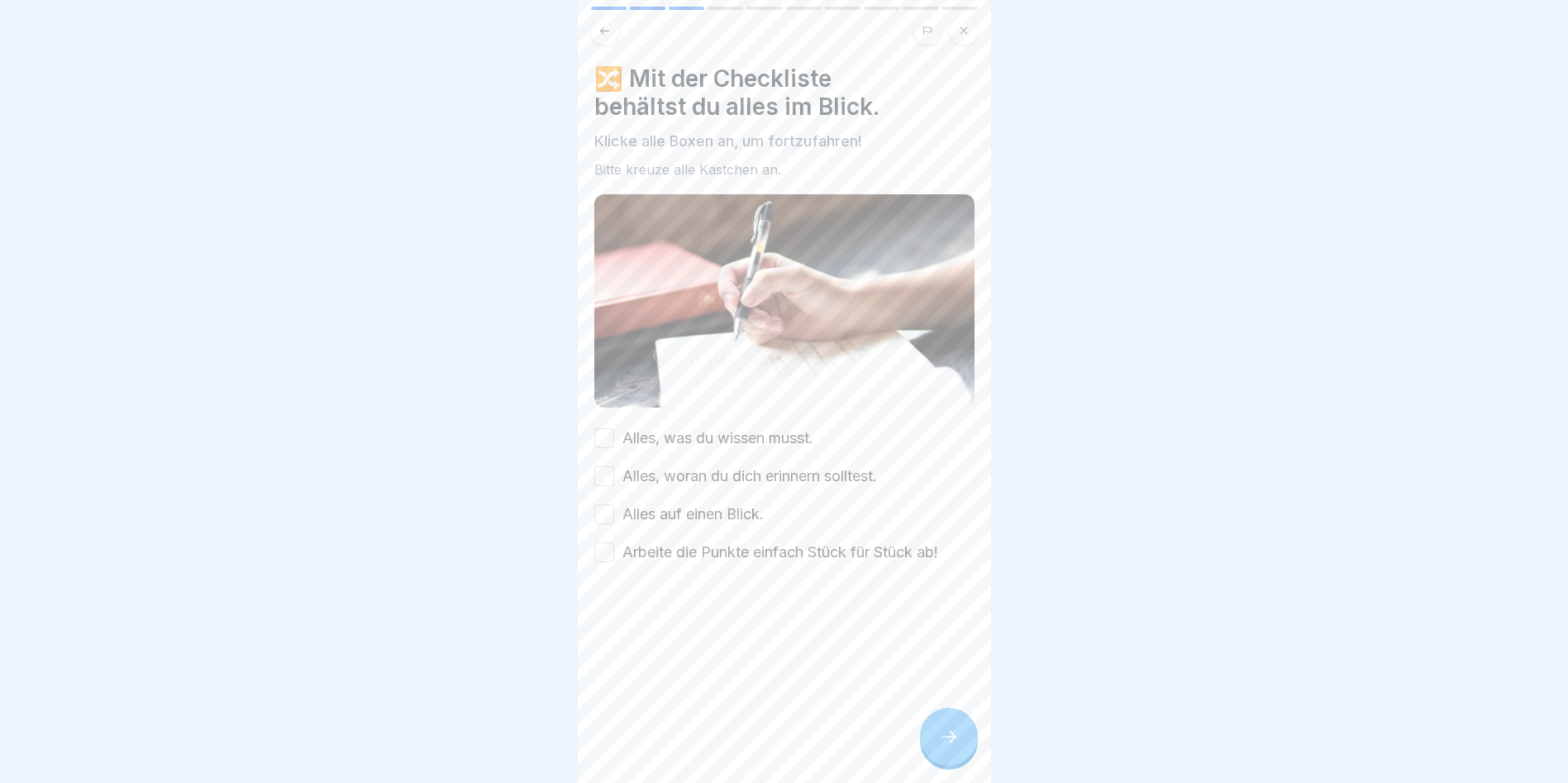
click at [609, 472] on button "Alles, woran du dich erinnern solltest." at bounding box center [603, 476] width 20 height 20
click at [606, 508] on button "Alles auf einen Blick." at bounding box center [603, 514] width 20 height 20
click at [605, 546] on button "Arbeite die Punkte einfach Stück für Stück ab!" at bounding box center [603, 552] width 20 height 20
click at [600, 419] on div "🔀 Mit der Checkliste behältst du alles im Blick. Klicke alle Boxen an, um fortz…" at bounding box center [784, 314] width 381 height 499
click at [599, 430] on button "Alles, was du wissen musst." at bounding box center [603, 438] width 20 height 20
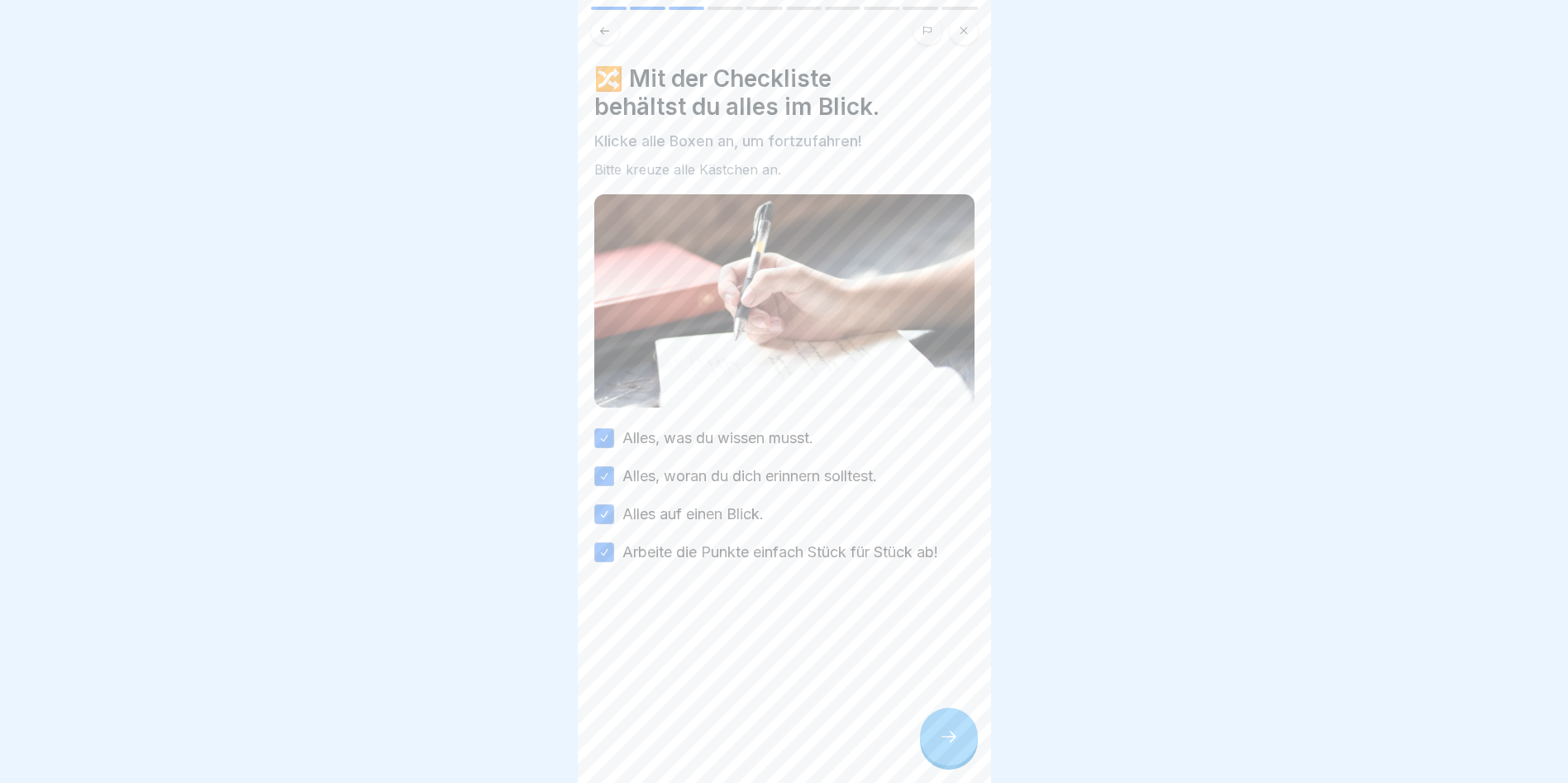
click at [948, 761] on div at bounding box center [949, 737] width 58 height 58
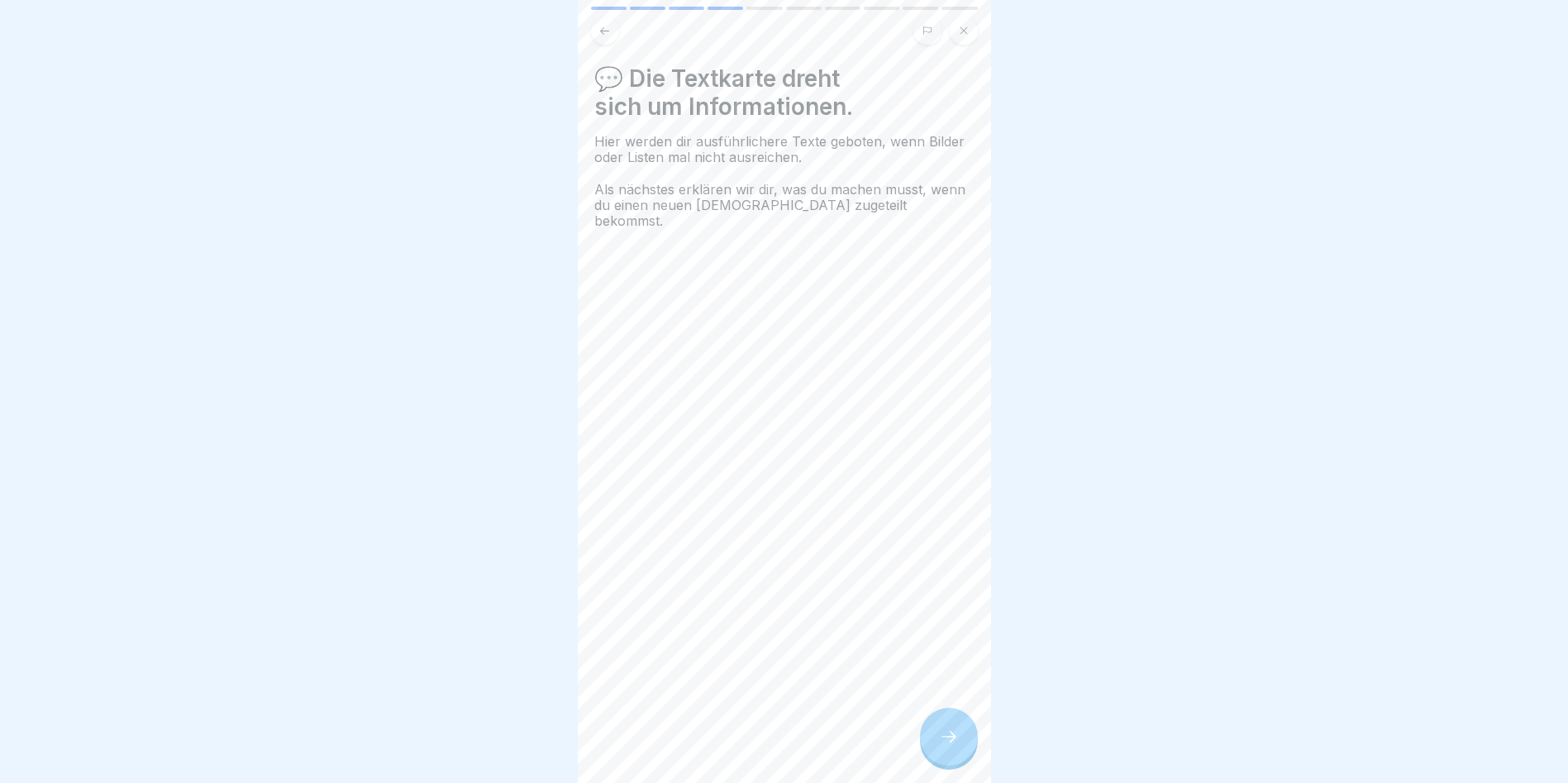
click at [968, 742] on div at bounding box center [949, 737] width 58 height 58
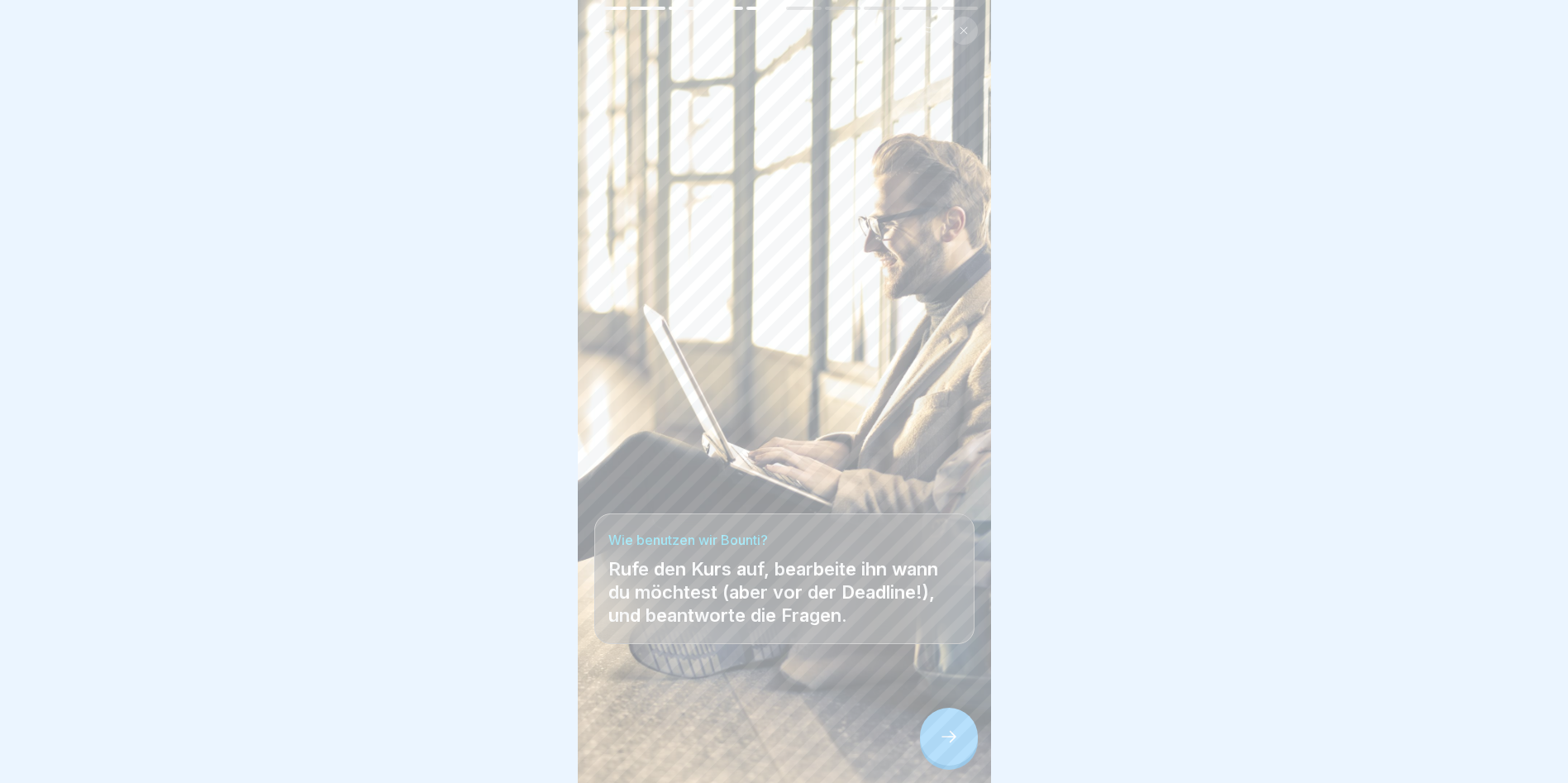
scroll to position [13, 0]
click at [933, 729] on div at bounding box center [949, 737] width 58 height 58
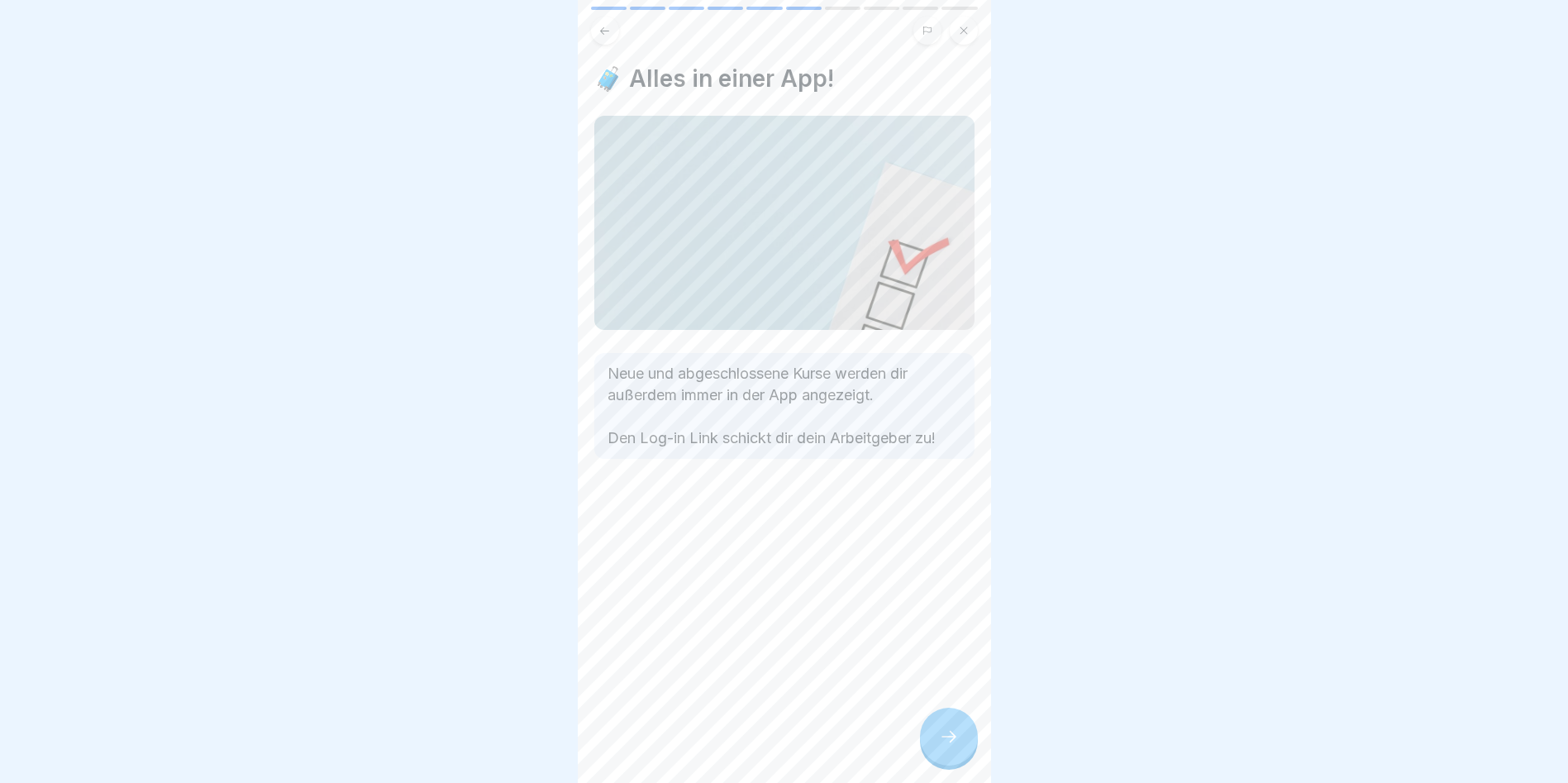
click at [950, 738] on icon at bounding box center [948, 736] width 20 height 20
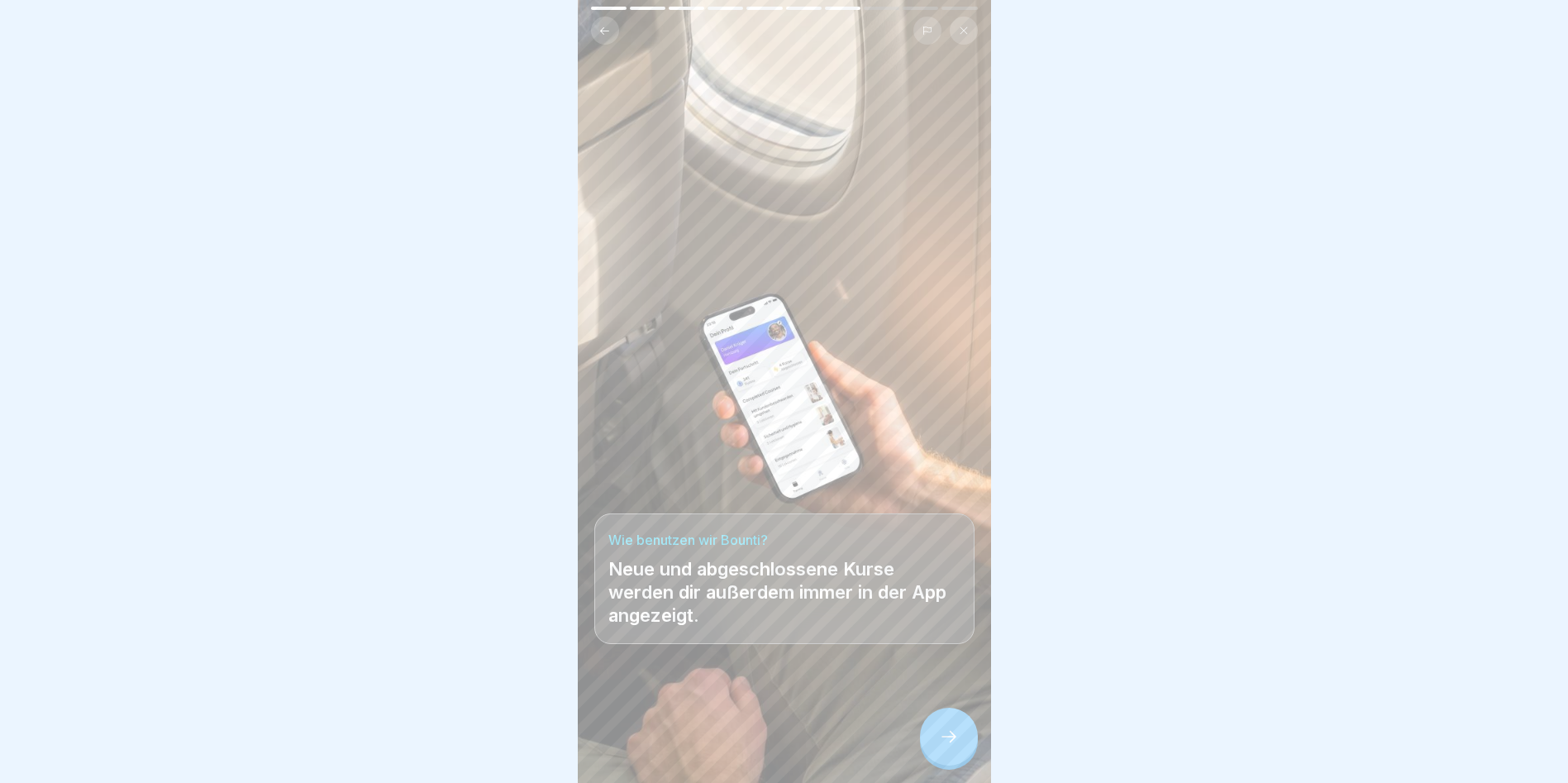
click at [936, 721] on div at bounding box center [949, 737] width 58 height 58
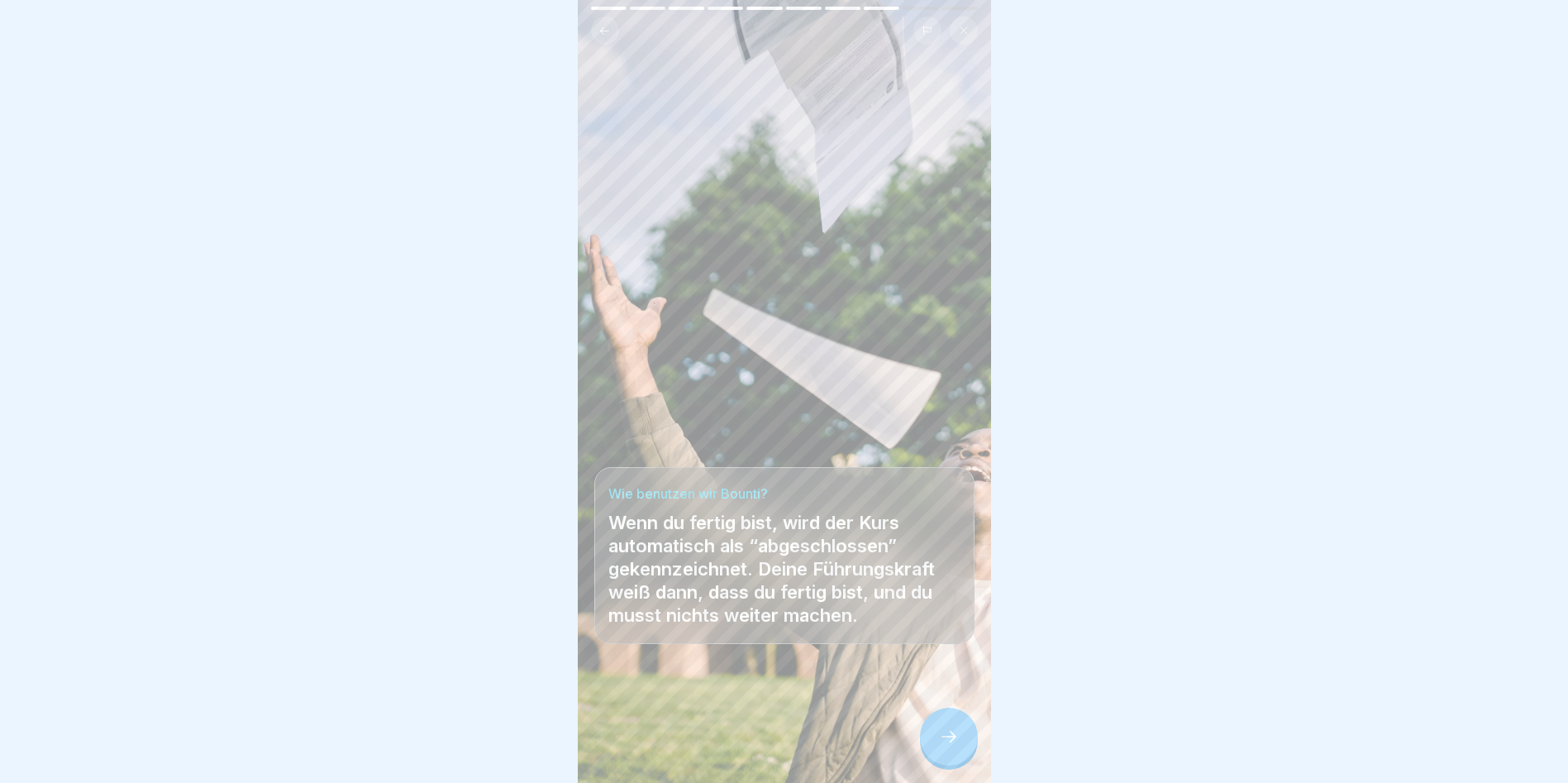
click at [947, 743] on icon at bounding box center [948, 736] width 20 height 20
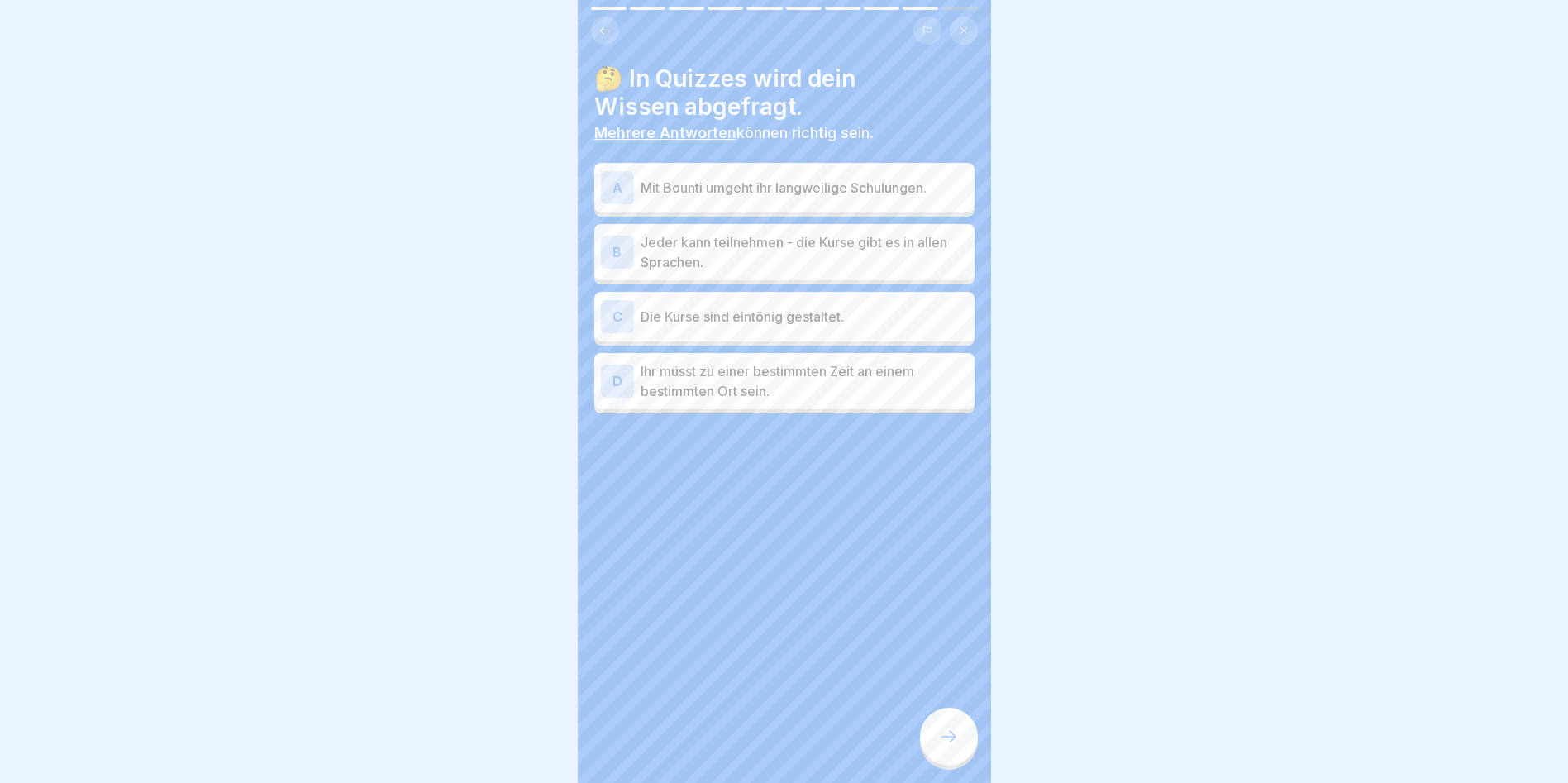
click at [617, 171] on div "A" at bounding box center [617, 187] width 33 height 33
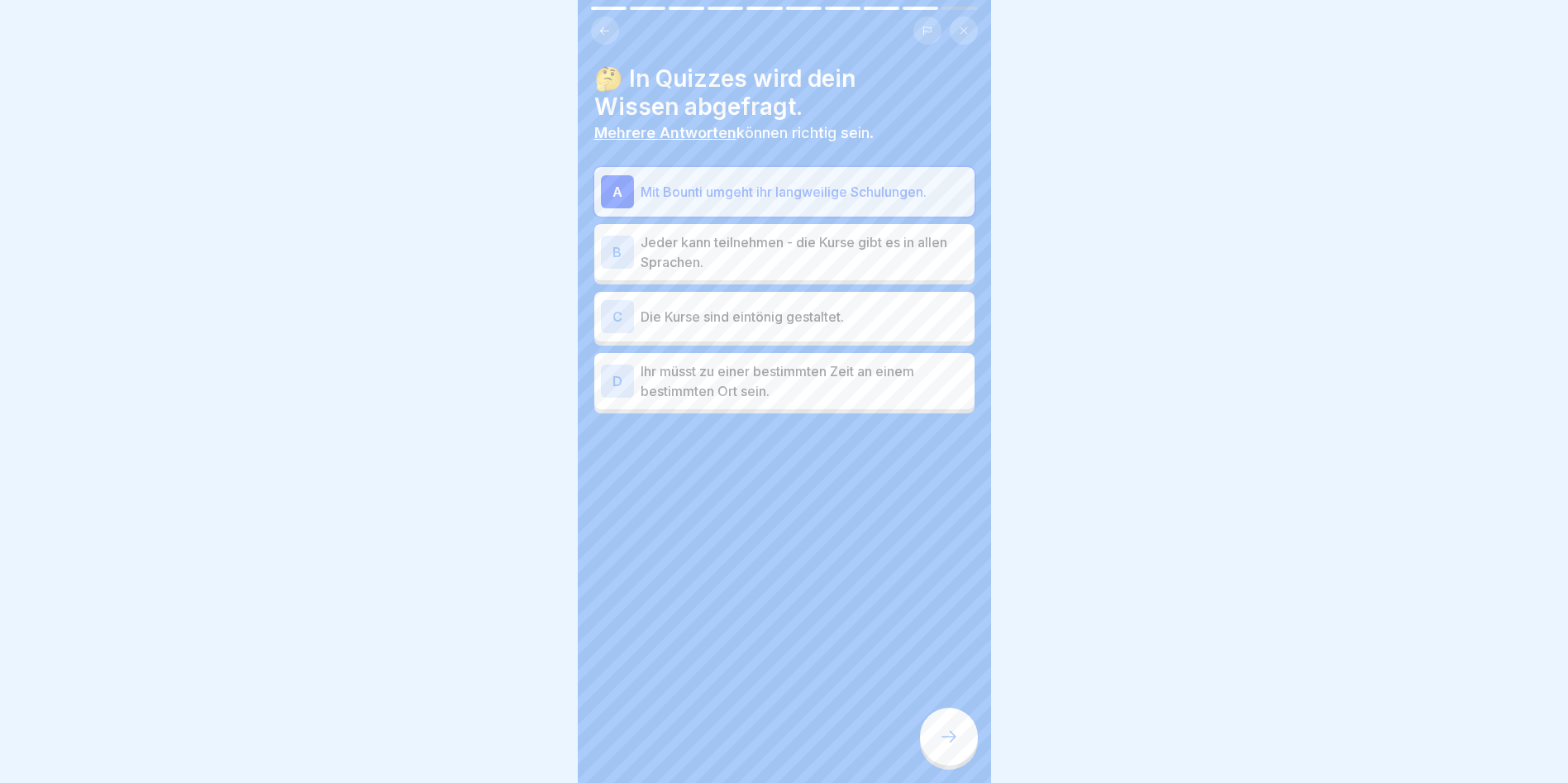
click at [621, 242] on div "B" at bounding box center [617, 252] width 33 height 33
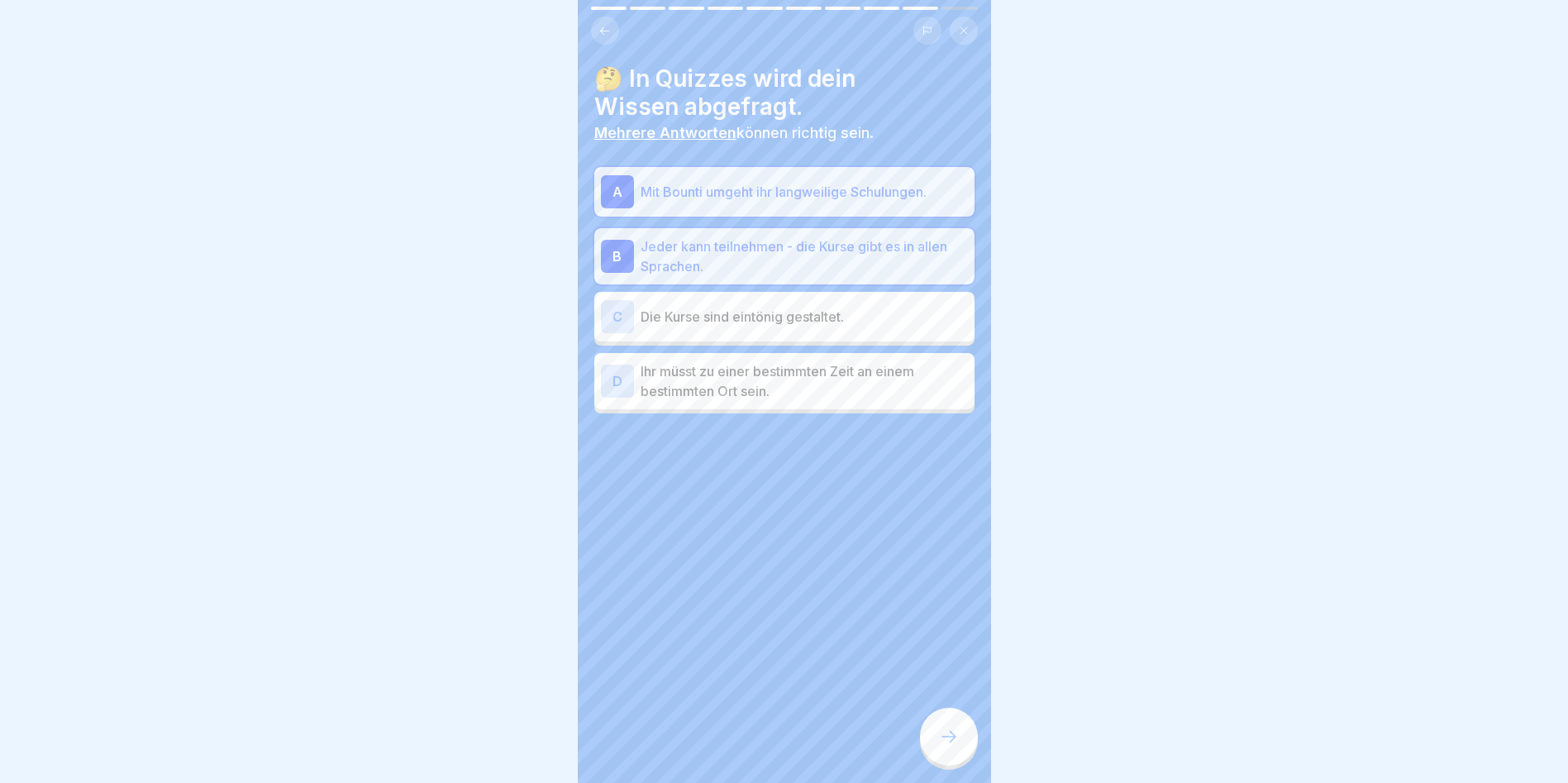
click at [617, 241] on div "B" at bounding box center [617, 256] width 33 height 33
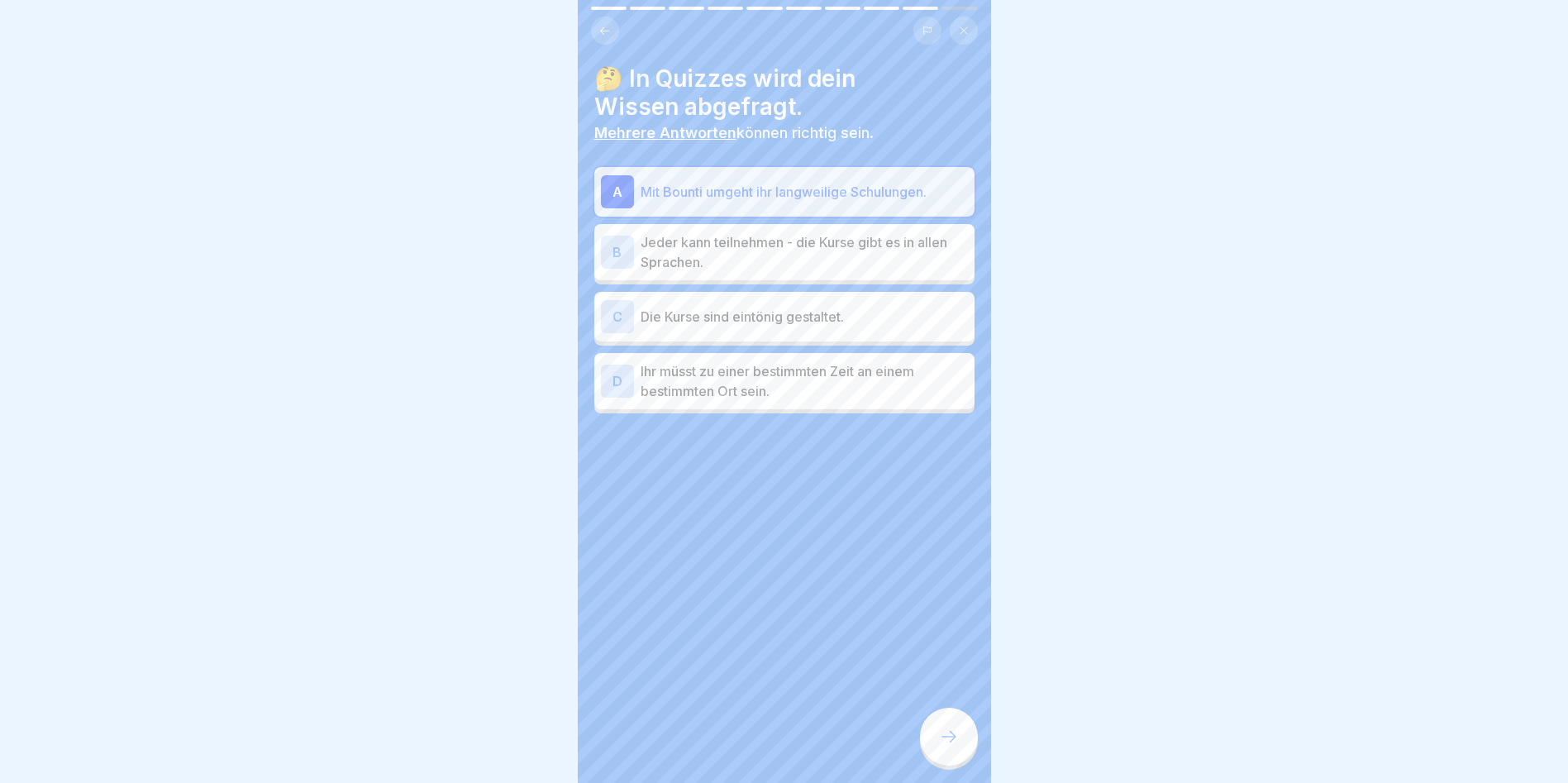
click at [619, 301] on div "C" at bounding box center [617, 317] width 33 height 33
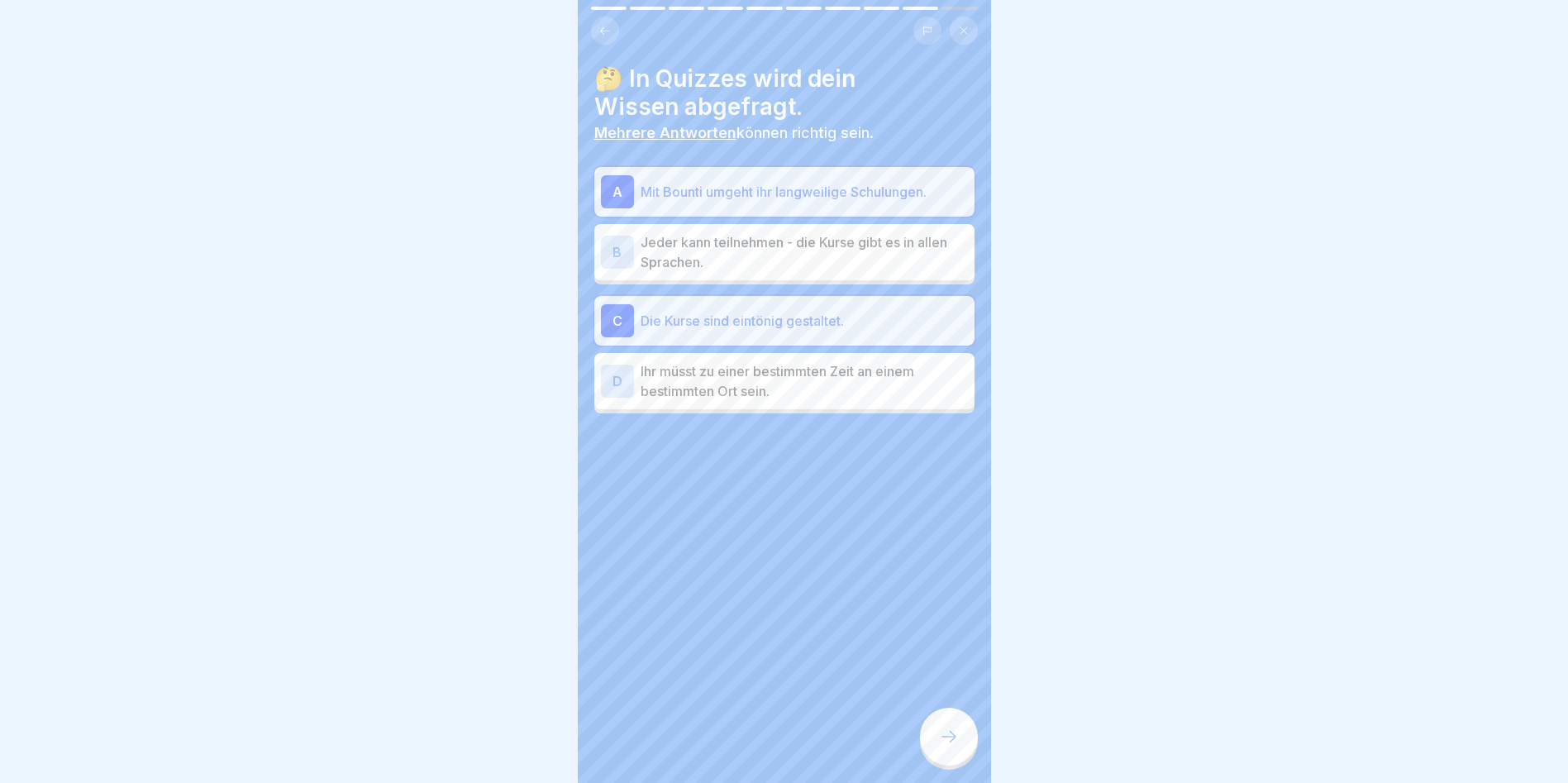
click at [947, 747] on div at bounding box center [949, 737] width 58 height 58
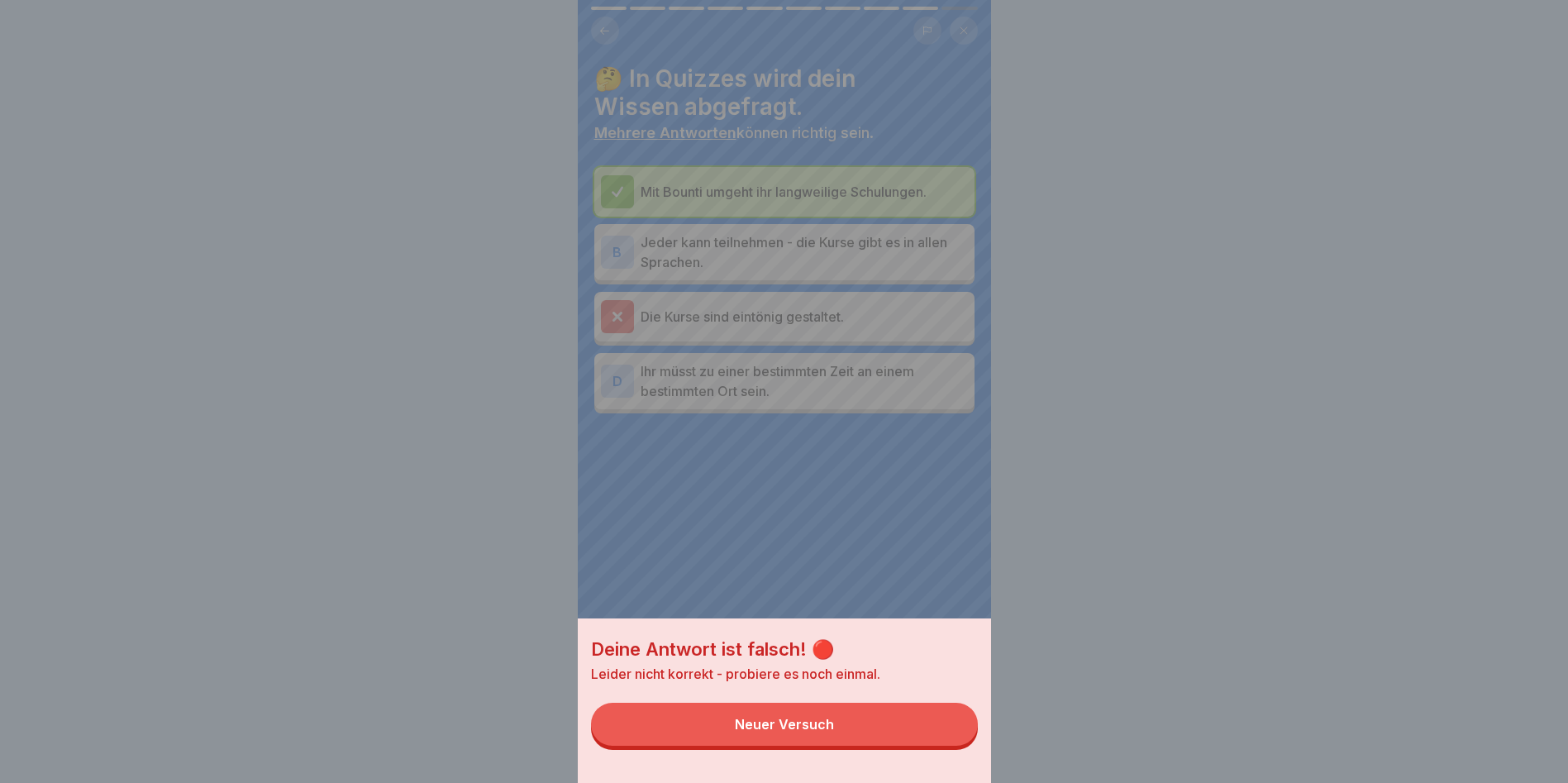
click at [780, 732] on div "Neuer Versuch" at bounding box center [784, 724] width 99 height 15
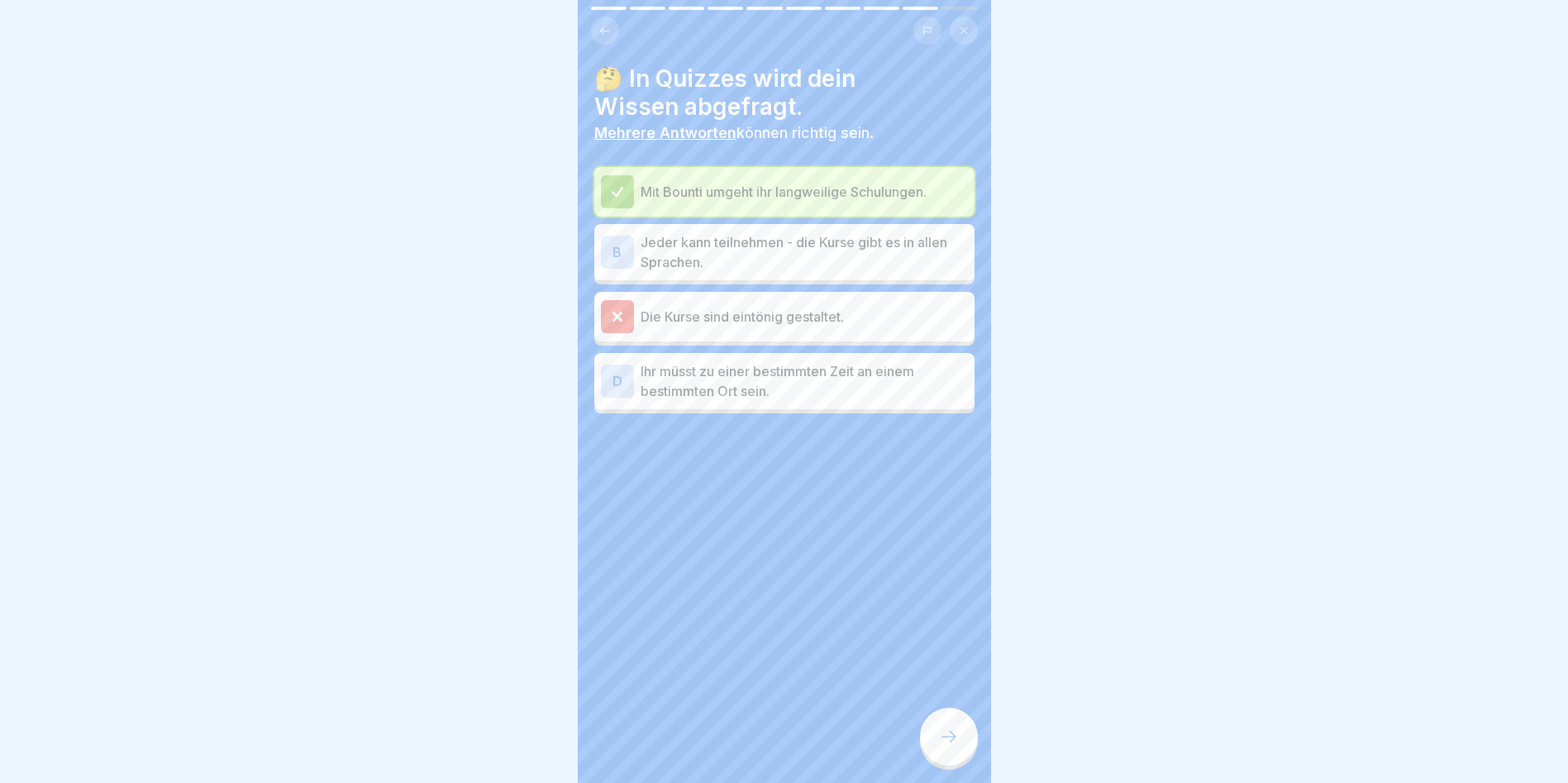
click at [613, 236] on div "B" at bounding box center [617, 252] width 33 height 33
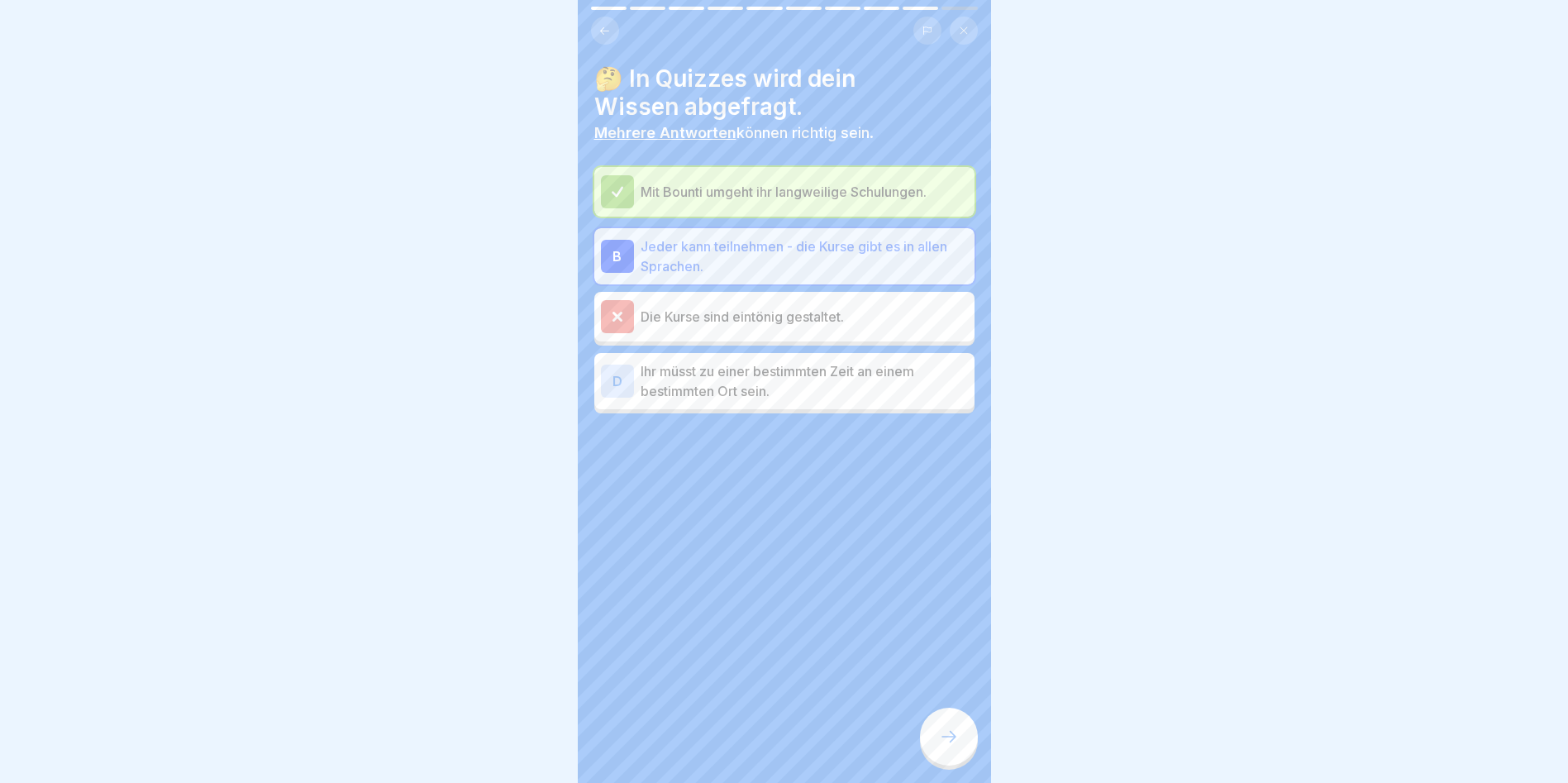
click at [631, 302] on div at bounding box center [617, 317] width 33 height 33
click at [618, 313] on icon at bounding box center [617, 316] width 8 height 8
click at [962, 728] on div at bounding box center [949, 737] width 58 height 58
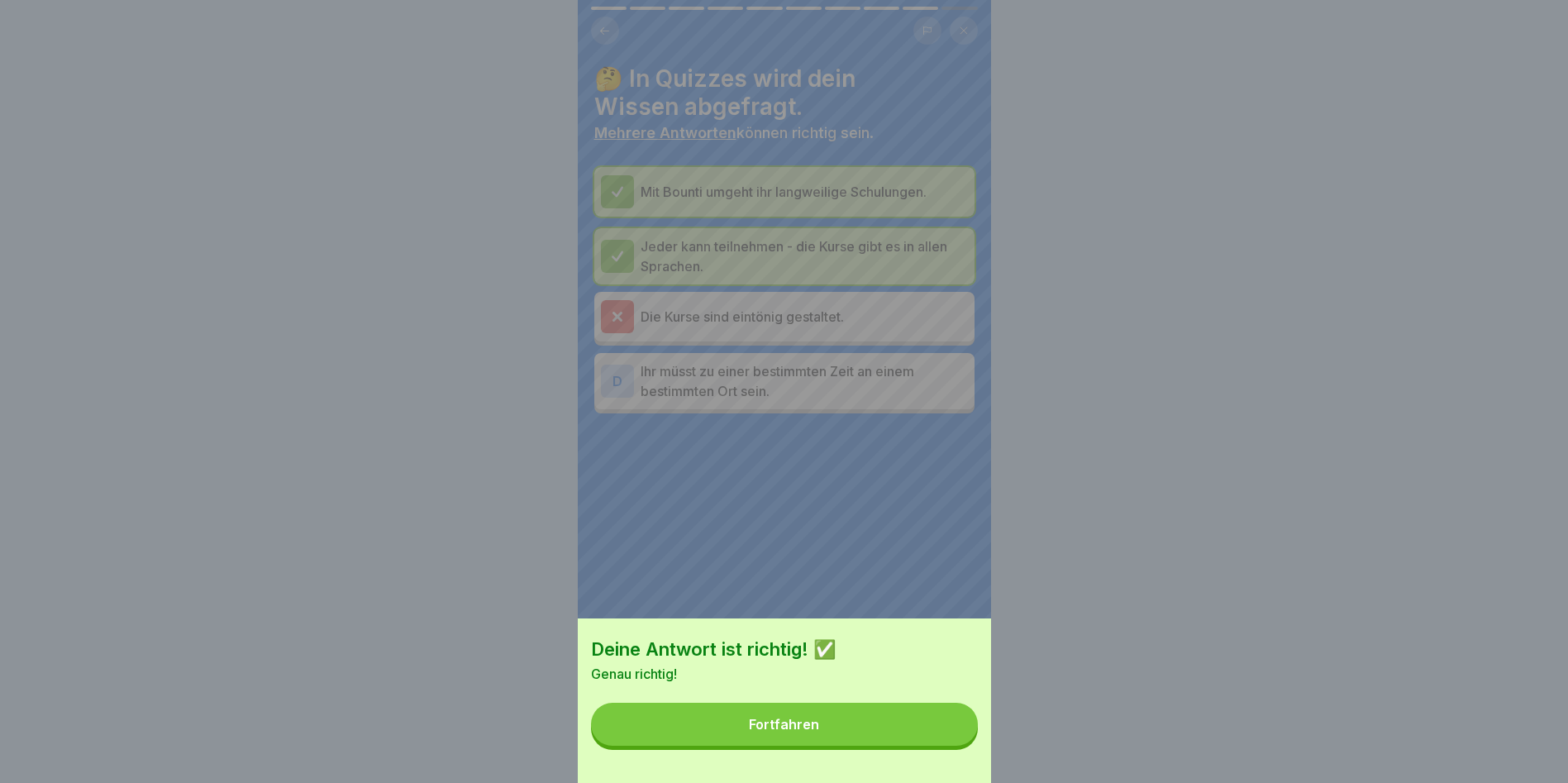
click at [871, 721] on button "Fortfahren" at bounding box center [784, 724] width 387 height 43
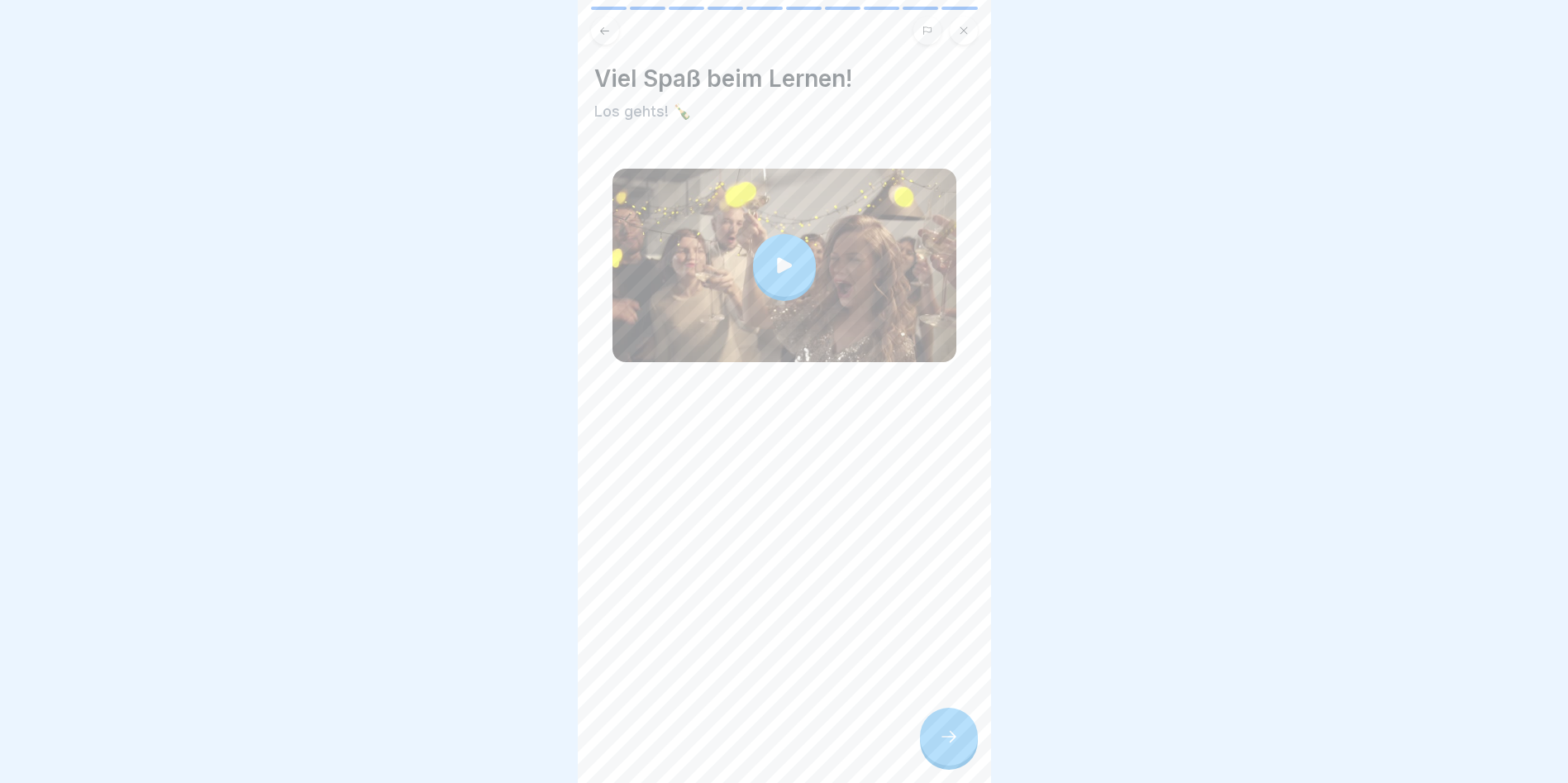
click at [934, 734] on div at bounding box center [949, 737] width 58 height 58
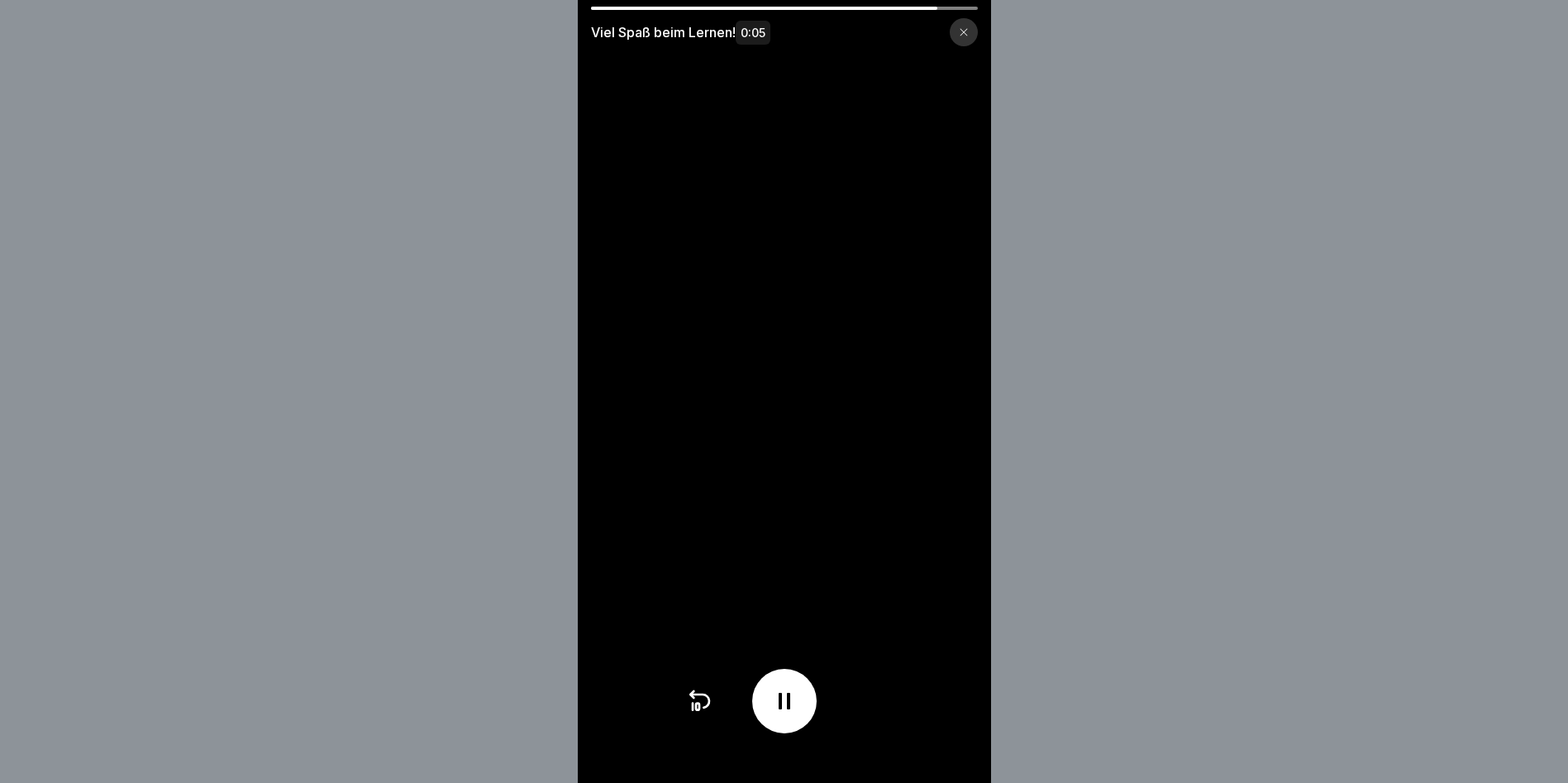
click at [708, 704] on icon at bounding box center [699, 701] width 26 height 26
click at [968, 26] on div at bounding box center [964, 32] width 28 height 28
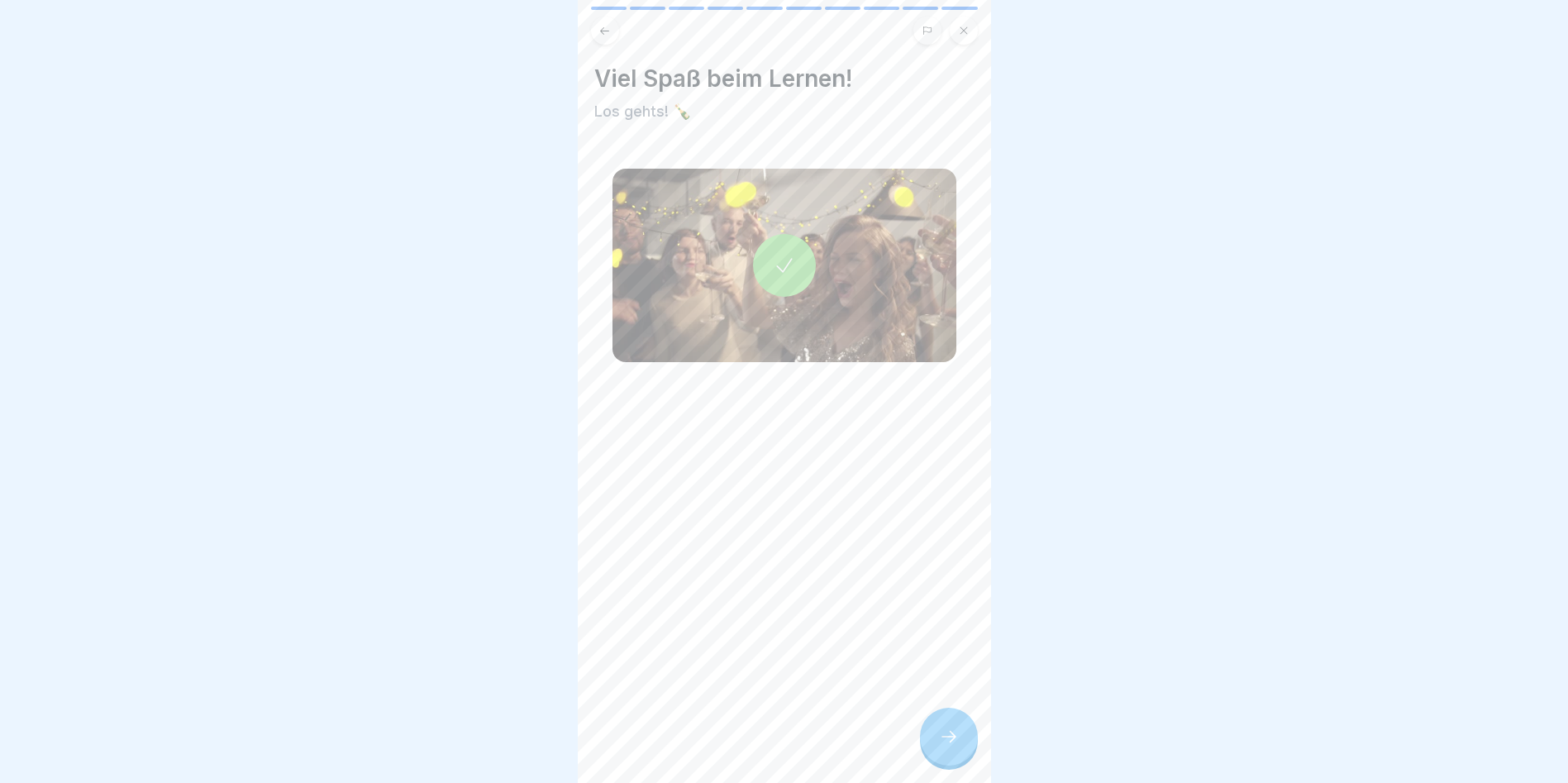
click at [948, 730] on icon at bounding box center [948, 736] width 20 height 20
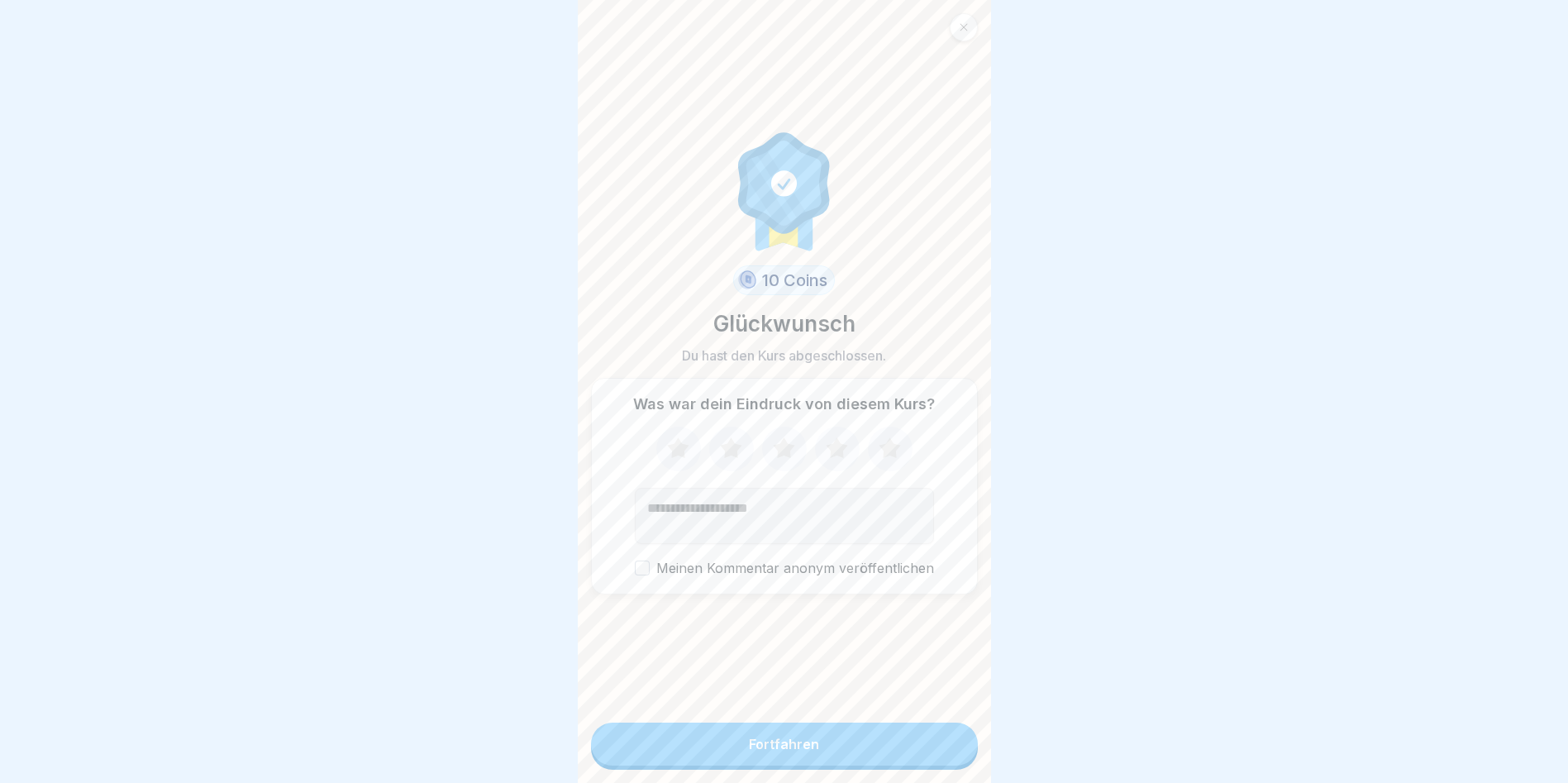
click at [885, 443] on icon at bounding box center [889, 447] width 21 height 20
click at [651, 563] on label "Meinen Kommentar anonym veröffentlichen" at bounding box center [784, 569] width 300 height 15
click at [650, 563] on button "Meinen Kommentar anonym veröffentlichen" at bounding box center [642, 568] width 15 height 15
click at [788, 444] on icon at bounding box center [784, 449] width 44 height 43
click at [828, 440] on icon at bounding box center [836, 447] width 21 height 20
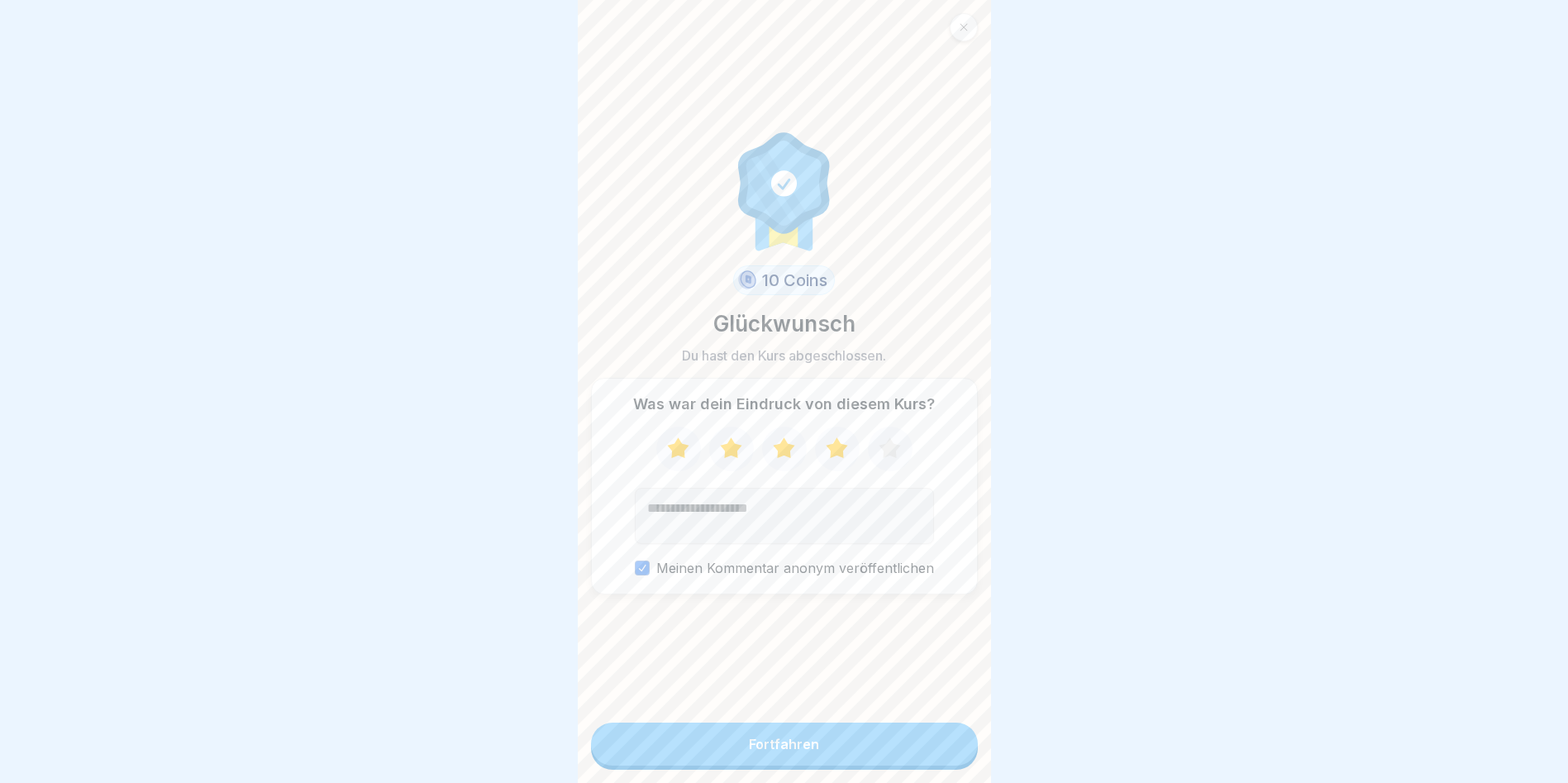
click at [843, 765] on div "Fortfahren" at bounding box center [784, 746] width 387 height 47
click at [881, 738] on button "Fortfahren" at bounding box center [784, 745] width 387 height 43
click at [767, 497] on textarea "Kommentar (optional)" at bounding box center [784, 516] width 300 height 56
type textarea "**"
click at [877, 739] on button "Fortfahren" at bounding box center [784, 745] width 387 height 43
